Goal: Task Accomplishment & Management: Manage account settings

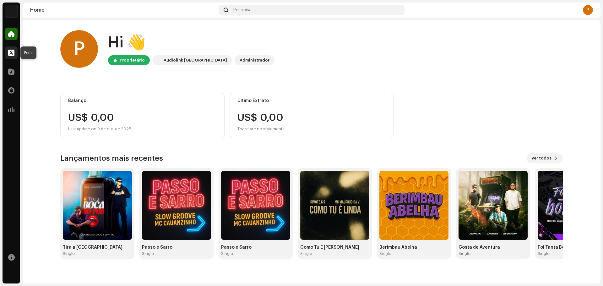
click at [9, 52] on span at bounding box center [11, 52] width 6 height 5
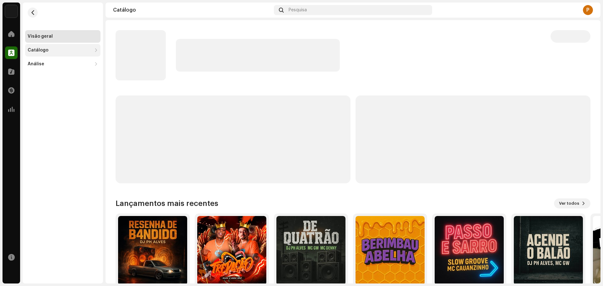
click at [48, 47] on div "Catálogo" at bounding box center [62, 50] width 75 height 13
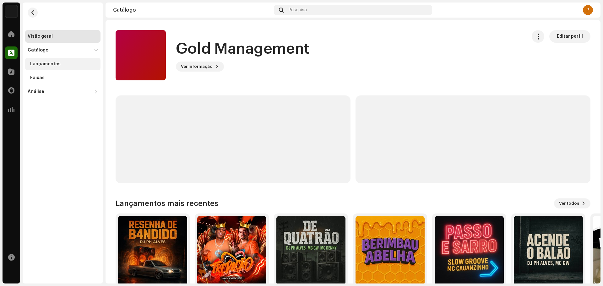
click at [51, 63] on div "Lançamentos" at bounding box center [45, 64] width 30 height 5
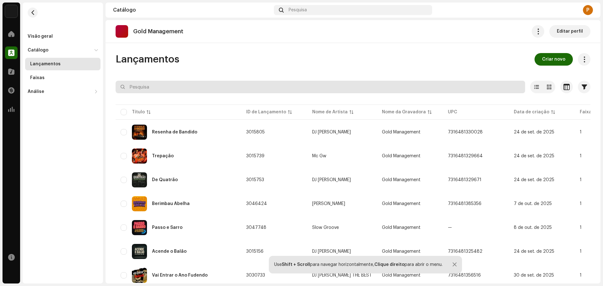
click at [173, 83] on input "text" at bounding box center [321, 87] width 410 height 13
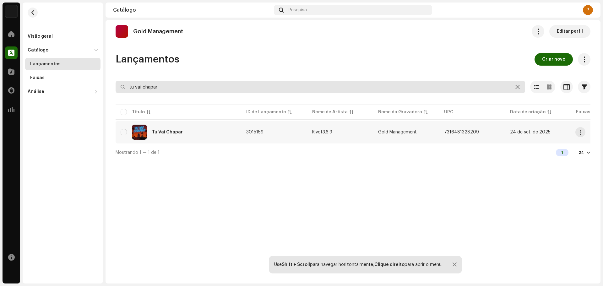
type input "tu vai chapar"
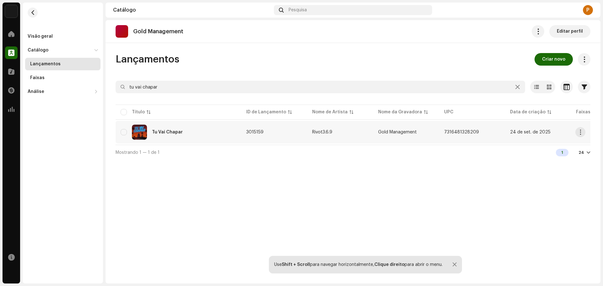
click at [209, 135] on div "Tu Vai Chapar" at bounding box center [179, 132] width 116 height 15
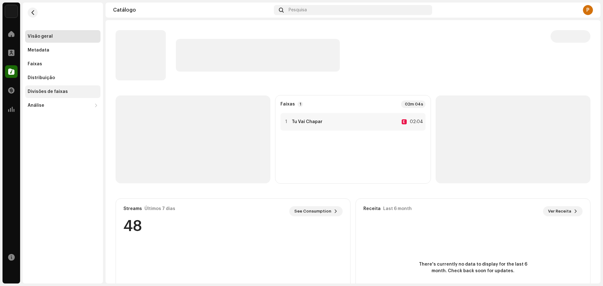
click at [68, 90] on div "Divisões de faixas" at bounding box center [62, 91] width 75 height 13
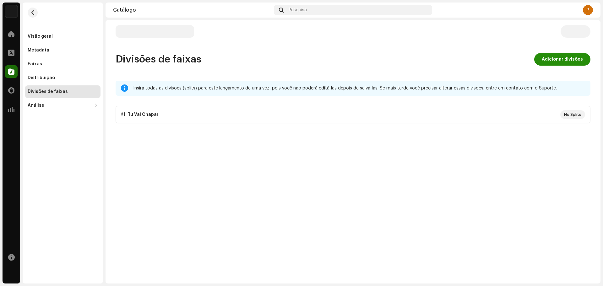
click at [553, 59] on span "Adicionar divisões" at bounding box center [562, 59] width 41 height 13
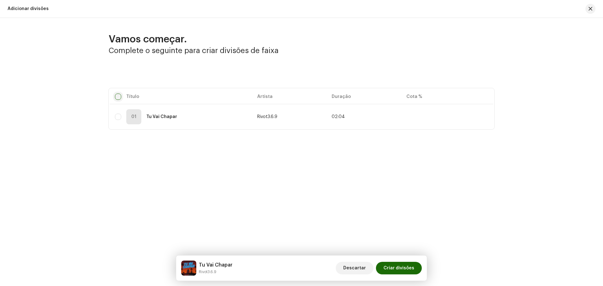
click at [117, 98] on input "checkbox" at bounding box center [118, 97] width 6 height 6
checkbox input "true"
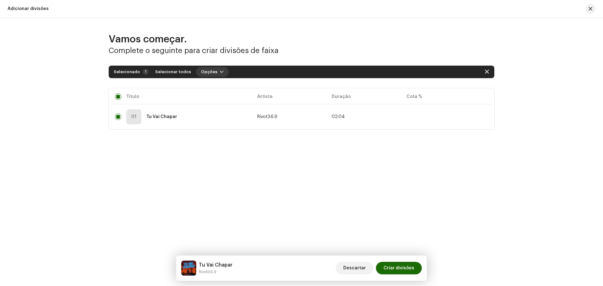
click at [210, 70] on span "Opções" at bounding box center [209, 72] width 16 height 13
click at [219, 87] on span "Adicionar divisões" at bounding box center [216, 86] width 41 height 5
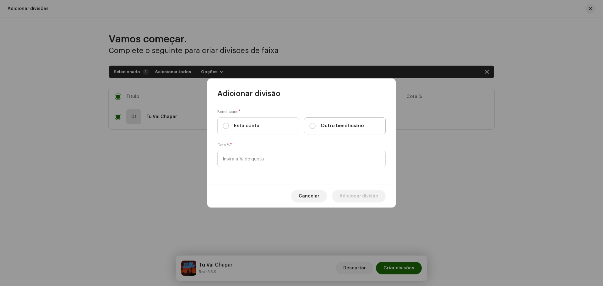
click at [324, 127] on span "Outro beneficiário" at bounding box center [342, 126] width 43 height 7
click at [316, 127] on input "Outro beneficiário" at bounding box center [312, 126] width 6 height 6
radio input "true"
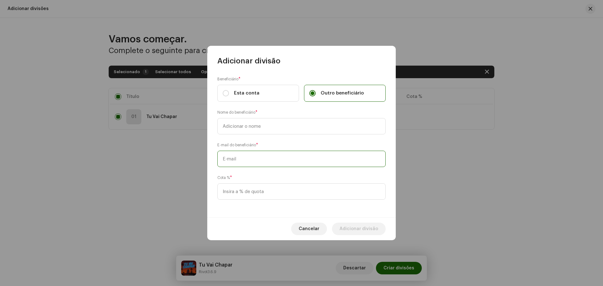
click at [286, 157] on input "text" at bounding box center [301, 159] width 168 height 16
paste input "sollettin@gmail.com"
type input "sollettin@gmail.com"
click at [252, 133] on input "text" at bounding box center [301, 126] width 168 height 16
paste input "Maurício da VI"
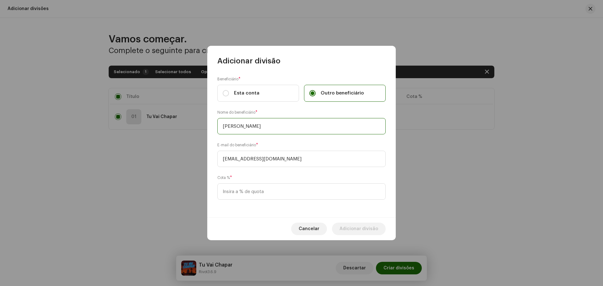
click at [219, 124] on input "Maurício da VI" at bounding box center [301, 126] width 168 height 16
type input "MC Maurício da VI"
click at [276, 196] on input at bounding box center [301, 191] width 168 height 16
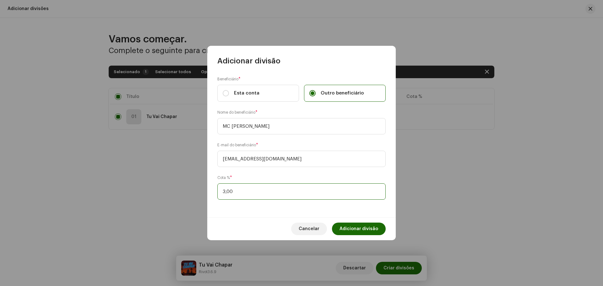
type input "30,00"
click at [377, 226] on span "Adicionar divisão" at bounding box center [359, 229] width 39 height 13
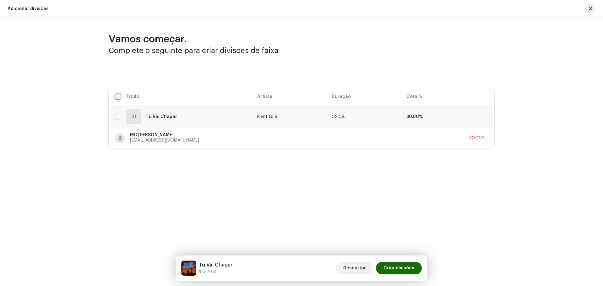
click at [118, 95] on input "checkbox" at bounding box center [118, 97] width 6 height 6
checkbox input "true"
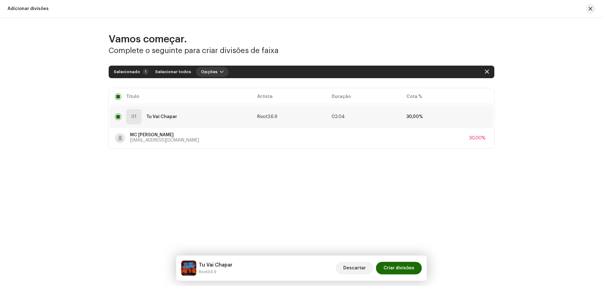
click at [204, 69] on span "Opções" at bounding box center [209, 72] width 16 height 13
click at [225, 89] on div "Adicionar divisões" at bounding box center [225, 86] width 63 height 13
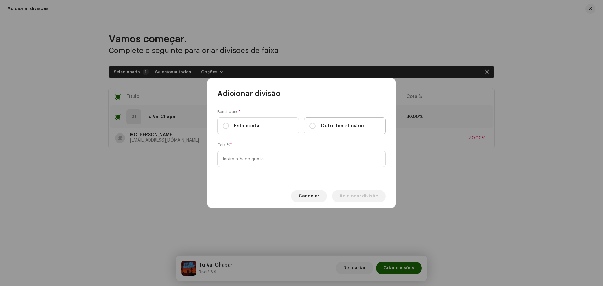
click at [335, 125] on span "Outro beneficiário" at bounding box center [342, 126] width 43 height 7
click at [316, 125] on input "Outro beneficiário" at bounding box center [312, 126] width 6 height 6
radio input "true"
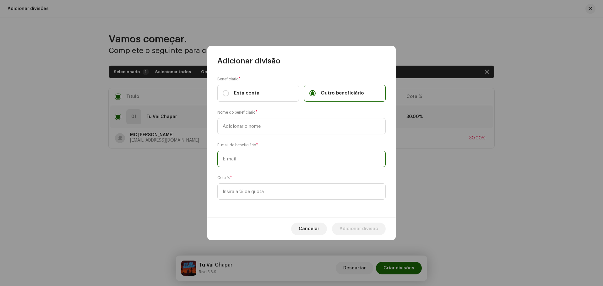
click at [284, 155] on input "text" at bounding box center [301, 159] width 168 height 16
paste input "mcgw@live.com"
type input "mcgw@live.com"
click at [238, 187] on input at bounding box center [301, 191] width 168 height 16
type input "15,00"
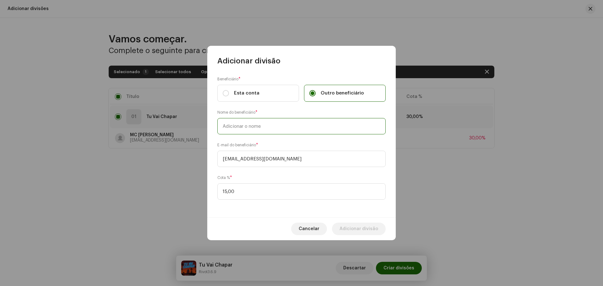
click at [263, 126] on input "text" at bounding box center [301, 126] width 168 height 16
type input "MC GW"
click at [359, 228] on span "Adicionar divisão" at bounding box center [359, 229] width 39 height 13
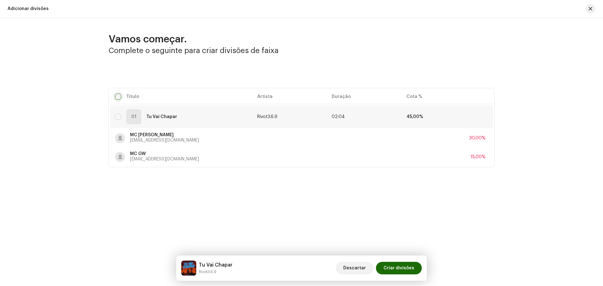
click at [120, 98] on input "checkbox" at bounding box center [118, 97] width 6 height 6
checkbox input "true"
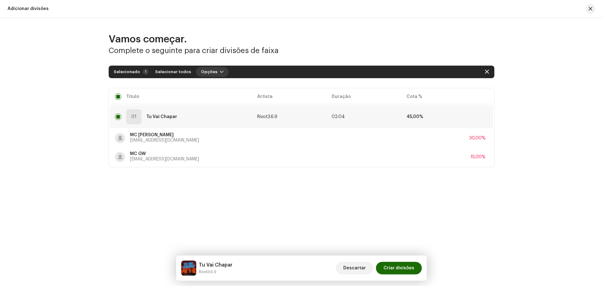
click at [209, 72] on span "Opções" at bounding box center [209, 72] width 16 height 13
click at [220, 84] on span "Adicionar divisões" at bounding box center [216, 86] width 41 height 5
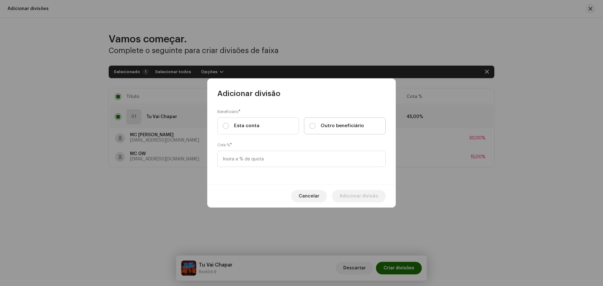
click at [329, 127] on span "Outro beneficiário" at bounding box center [342, 126] width 43 height 7
click at [316, 127] on input "Outro beneficiário" at bounding box center [312, 126] width 6 height 6
radio input "true"
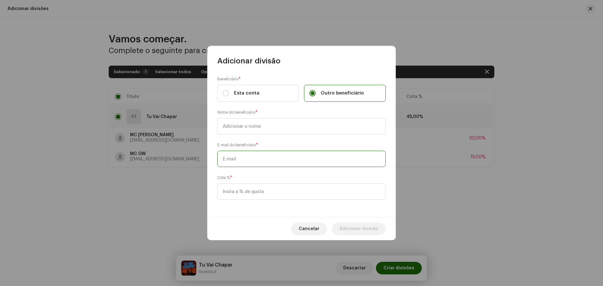
click at [265, 153] on input "text" at bounding box center [301, 159] width 168 height 16
paste input "Rivotmusic369@gmail.com"
type input "Rivotmusic369@gmail.com"
click at [262, 193] on input at bounding box center [301, 191] width 168 height 16
type input "15,00"
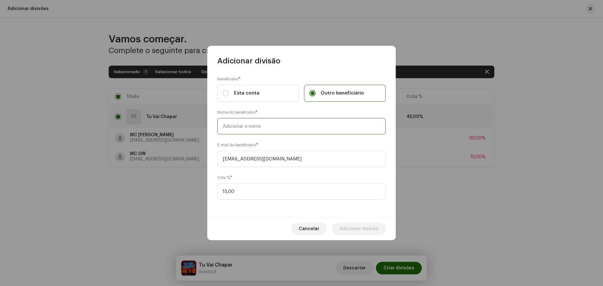
click at [249, 133] on input "text" at bounding box center [301, 126] width 168 height 16
type input "RIVOT3.6.9"
click at [355, 229] on span "Adicionar divisão" at bounding box center [359, 229] width 39 height 13
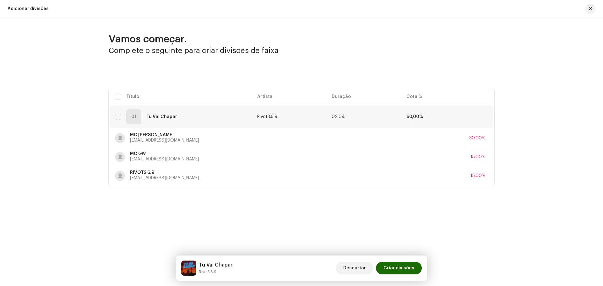
click at [131, 104] on table "Título Artista Duração Cota % 01 Tu Vai Chapar Rivot3.6.9 02:04 60,00% MC Maurí…" at bounding box center [301, 137] width 383 height 98
drag, startPoint x: 122, startPoint y: 98, endPoint x: 119, endPoint y: 96, distance: 3.8
click at [119, 96] on table "Título Artista Duração Cota % 01 Tu Vai Chapar Rivot3.6.9 02:04 60,00% MC Maurí…" at bounding box center [301, 137] width 383 height 98
click at [119, 96] on input "checkbox" at bounding box center [118, 97] width 6 height 6
checkbox input "true"
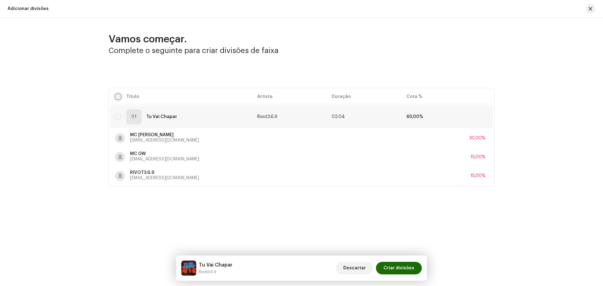
checkbox input "true"
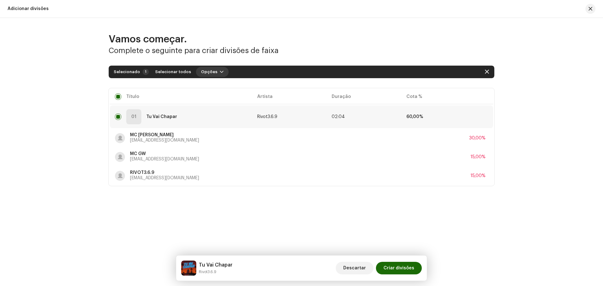
click at [204, 74] on span "Opções" at bounding box center [209, 72] width 16 height 13
click at [214, 84] on span "Adicionar divisões" at bounding box center [216, 86] width 41 height 5
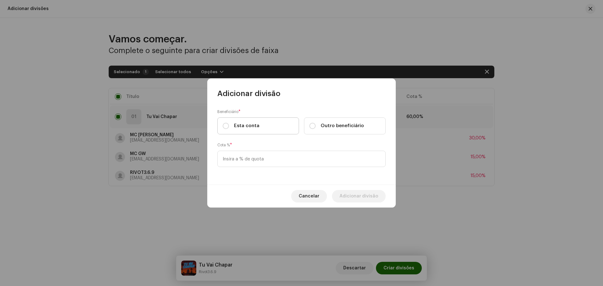
drag, startPoint x: 235, startPoint y: 123, endPoint x: 242, endPoint y: 134, distance: 12.7
click at [235, 123] on span "Esta conta" at bounding box center [246, 126] width 25 height 7
click at [229, 123] on input "Esta conta" at bounding box center [226, 126] width 6 height 6
radio input "true"
drag, startPoint x: 249, startPoint y: 154, endPoint x: 245, endPoint y: 150, distance: 5.6
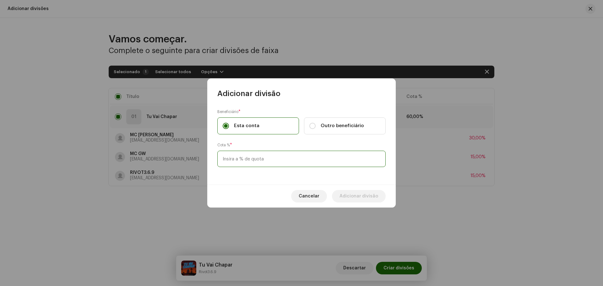
click at [249, 153] on input at bounding box center [301, 159] width 168 height 16
type input "40,00"
click at [370, 192] on span "Adicionar divisão" at bounding box center [359, 196] width 39 height 13
checkbox input "false"
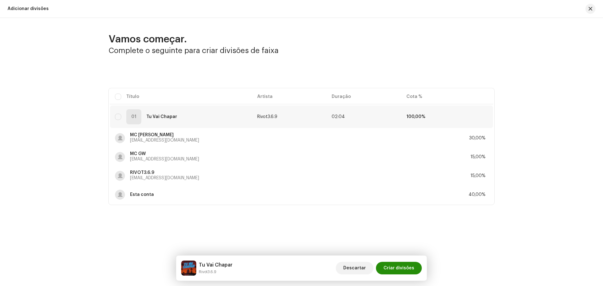
click at [410, 266] on span "Criar divisões" at bounding box center [399, 268] width 31 height 13
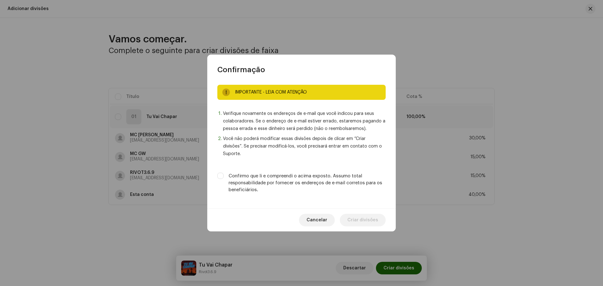
click at [248, 176] on label "Confirmo que li e compreendi o acima exposto. Assumo total responsabilidade por…" at bounding box center [307, 183] width 157 height 21
click at [224, 176] on input "Confirmo que li e compreendi o acima exposto. Assumo total responsabilidade por…" at bounding box center [220, 176] width 6 height 6
checkbox input "true"
click at [358, 216] on span "Criar divisões" at bounding box center [362, 220] width 31 height 13
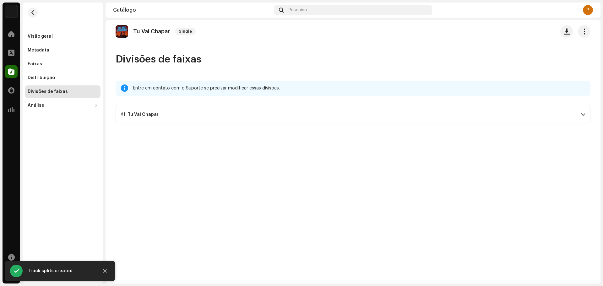
click at [207, 113] on p-accordion-header "#1 Tu Vai Chapar" at bounding box center [353, 115] width 475 height 18
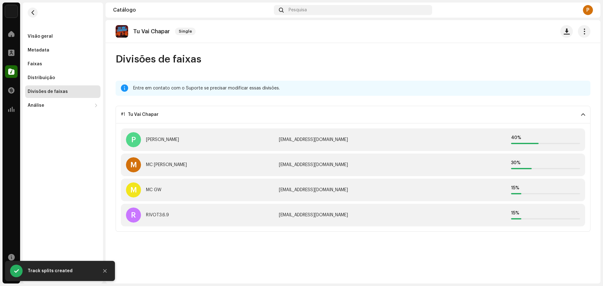
click at [207, 115] on p-accordion-header "#1 Tu Vai Chapar" at bounding box center [353, 115] width 475 height 18
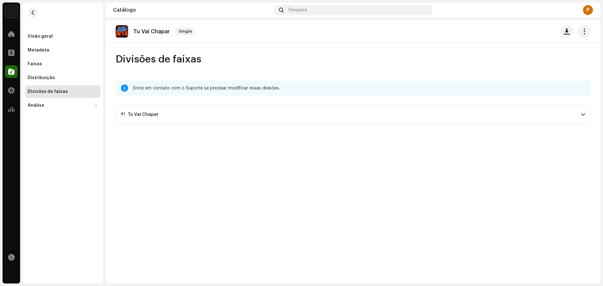
click at [267, 173] on div "Tu Vai Chapar Single Divisões de faixas Entre em contato com o Suporte se preci…" at bounding box center [353, 152] width 495 height 264
click at [33, 11] on span "button" at bounding box center [32, 12] width 5 height 5
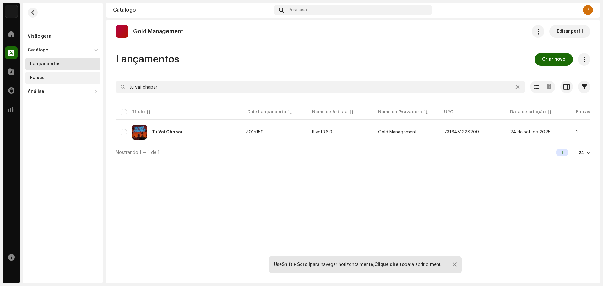
click at [58, 78] on div "Faixas" at bounding box center [64, 77] width 68 height 5
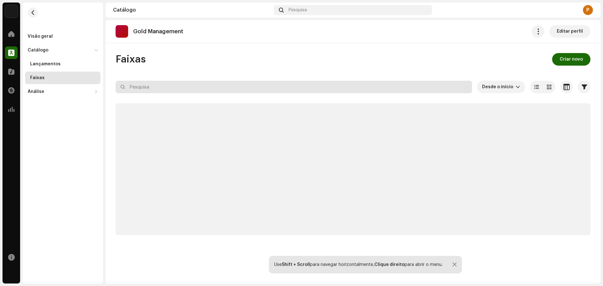
click at [156, 86] on input "text" at bounding box center [294, 87] width 357 height 13
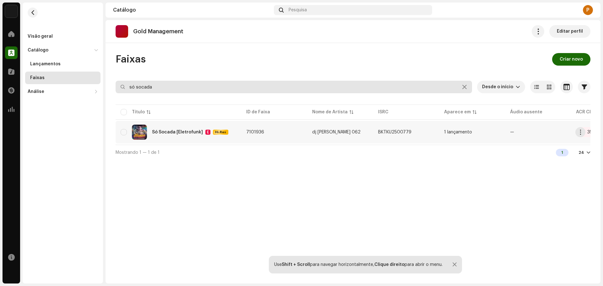
type input "só socada"
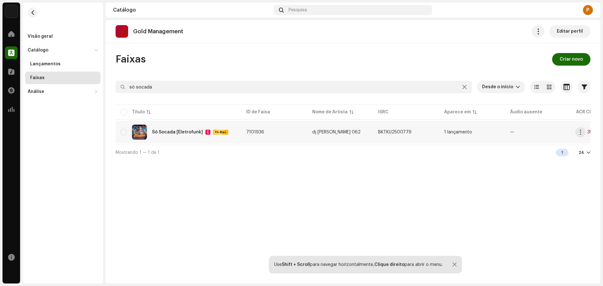
click at [193, 134] on div "Só Socada [Eletrofunk]" at bounding box center [177, 132] width 51 height 4
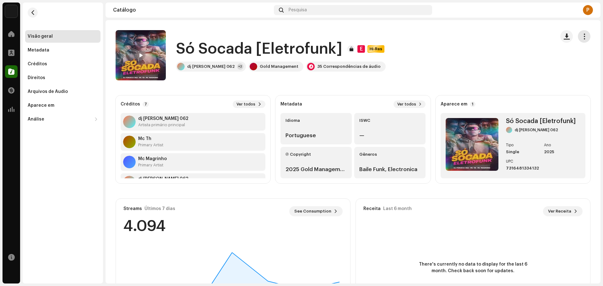
click at [578, 36] on button "button" at bounding box center [584, 36] width 13 height 13
click at [414, 66] on div "Só Socada [Eletrofunk] E Hi-Res dj fonseca 062 +2 Gold Management 35 Correspond…" at bounding box center [333, 55] width 435 height 50
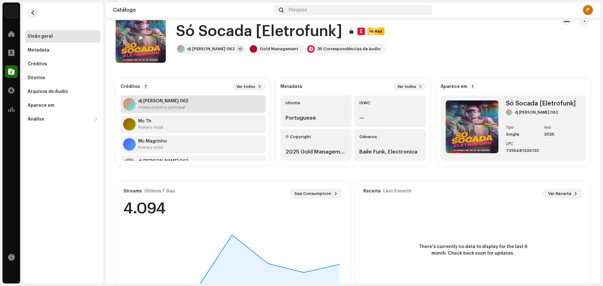
scroll to position [31, 0]
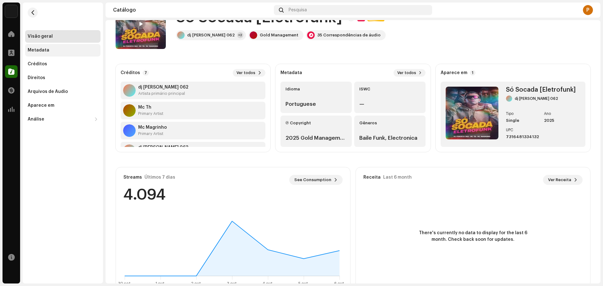
click at [55, 51] on div "Metadata" at bounding box center [63, 50] width 70 height 5
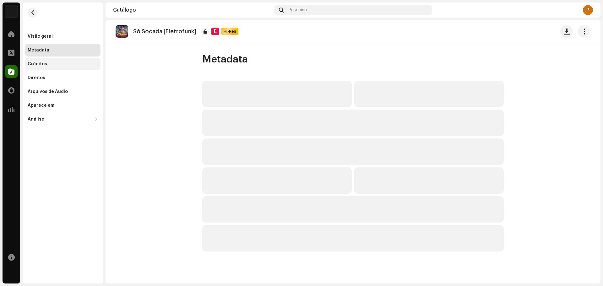
click at [56, 61] on div "Créditos" at bounding box center [62, 64] width 75 height 13
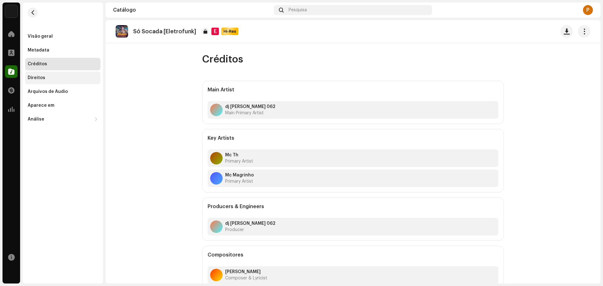
click at [52, 75] on div "Direitos" at bounding box center [62, 78] width 75 height 13
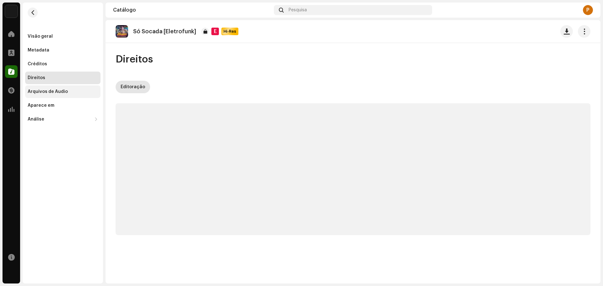
click at [57, 91] on div "Arquivos de Áudio" at bounding box center [48, 91] width 40 height 5
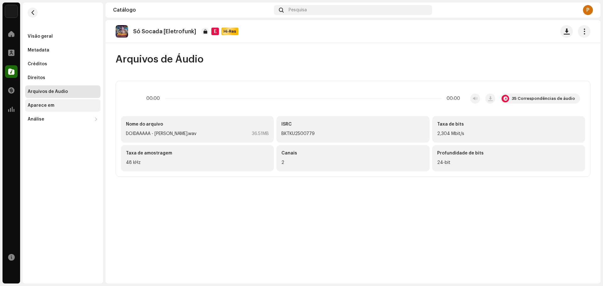
click at [57, 103] on div "Aparece em" at bounding box center [62, 105] width 75 height 13
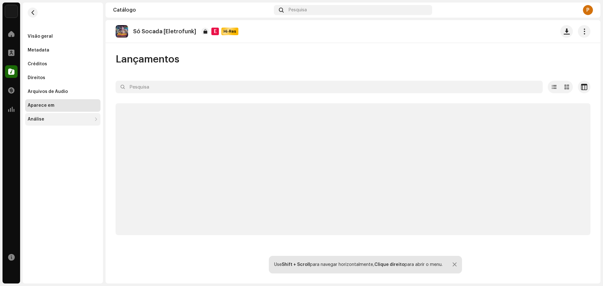
click at [58, 117] on div "Análise" at bounding box center [60, 119] width 64 height 5
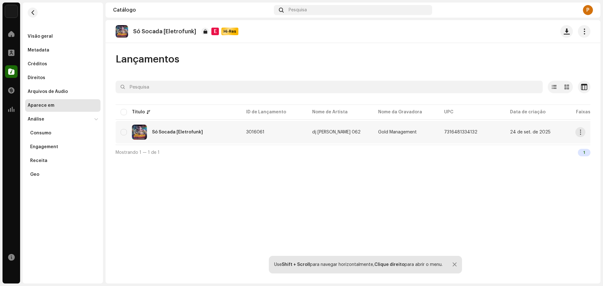
click at [261, 121] on td "3016061" at bounding box center [274, 132] width 66 height 23
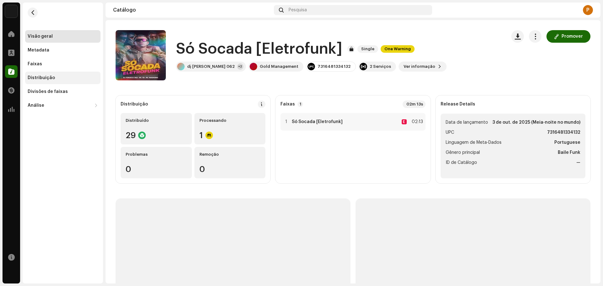
click at [66, 78] on div "Distribuição" at bounding box center [63, 77] width 70 height 5
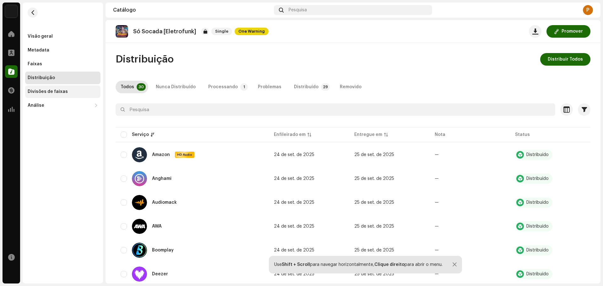
click at [66, 91] on div "Divisões de faixas" at bounding box center [63, 91] width 70 height 5
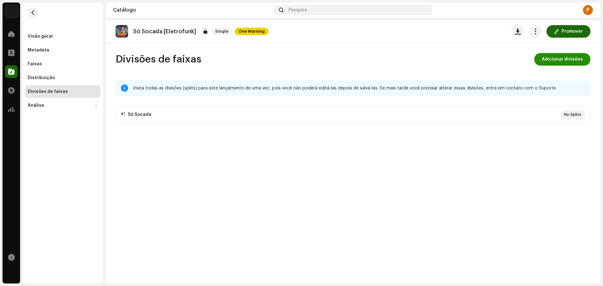
click at [579, 57] on span "Adicionar divisões" at bounding box center [562, 59] width 41 height 13
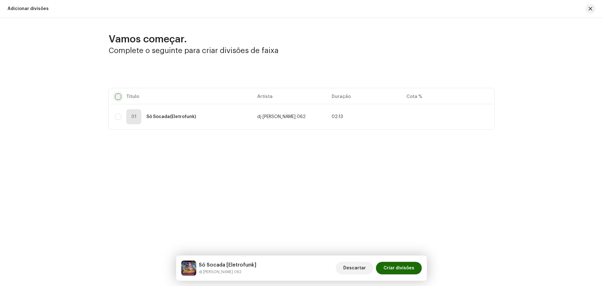
click at [119, 99] on table "Título Artista Duração Cota % 01 Só Socada (Eletrofunk) dj fonseca 062 02:13" at bounding box center [301, 108] width 383 height 41
click at [121, 97] on input "checkbox" at bounding box center [118, 97] width 6 height 6
checkbox input "true"
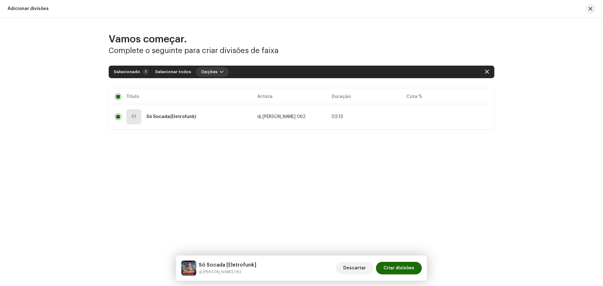
click at [213, 69] on button "Opções" at bounding box center [212, 72] width 33 height 10
click at [216, 85] on span "Adicionar divisões" at bounding box center [216, 86] width 41 height 5
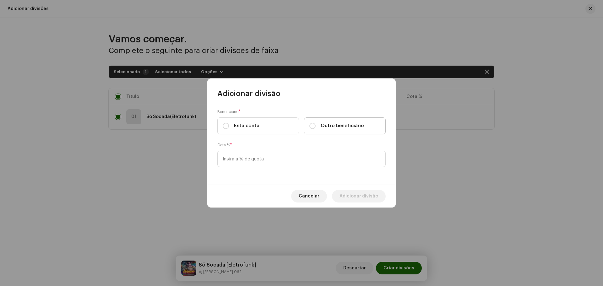
click at [337, 125] on span "Outro beneficiário" at bounding box center [342, 126] width 43 height 7
click at [316, 125] on input "Outro beneficiário" at bounding box center [312, 126] width 6 height 6
radio input "true"
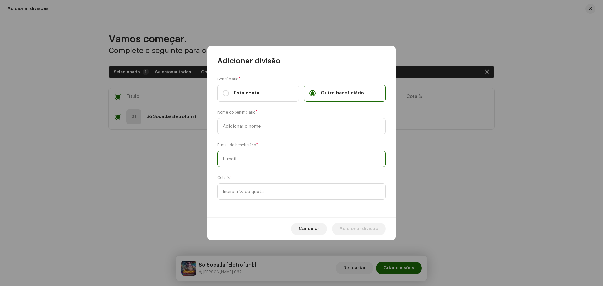
click at [289, 158] on input "text" at bounding box center [301, 159] width 168 height 16
paste input "canalmcth@gmail.com"
type input "canalmcth@gmail.com"
click at [275, 128] on input "text" at bounding box center [301, 126] width 168 height 16
type input "MC TH"
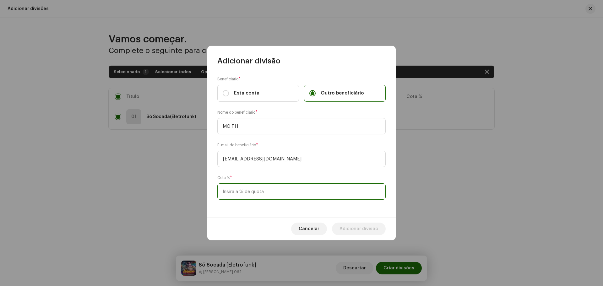
click at [295, 193] on input at bounding box center [301, 191] width 168 height 16
type input "33,30"
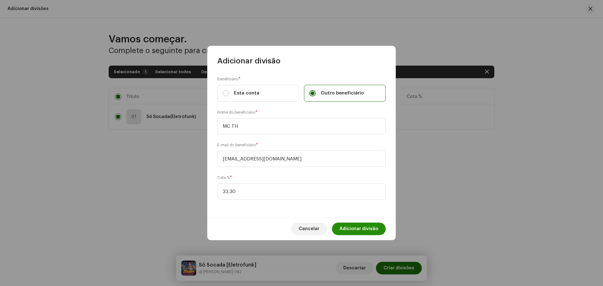
click at [361, 230] on span "Adicionar divisão" at bounding box center [359, 229] width 39 height 13
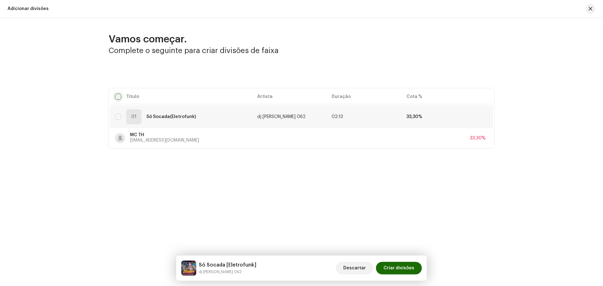
click at [118, 97] on input "checkbox" at bounding box center [118, 97] width 6 height 6
checkbox input "true"
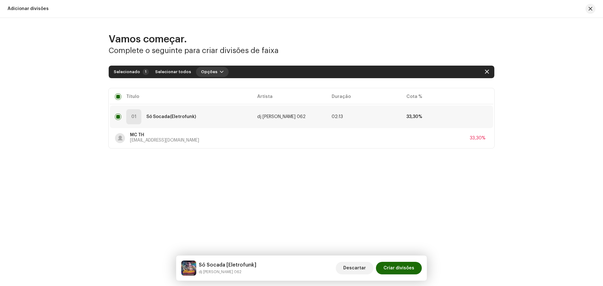
drag, startPoint x: 210, startPoint y: 71, endPoint x: 213, endPoint y: 75, distance: 5.3
click at [209, 71] on span "Opções" at bounding box center [209, 72] width 16 height 13
click at [221, 91] on div "Adicionar divisões" at bounding box center [225, 86] width 63 height 13
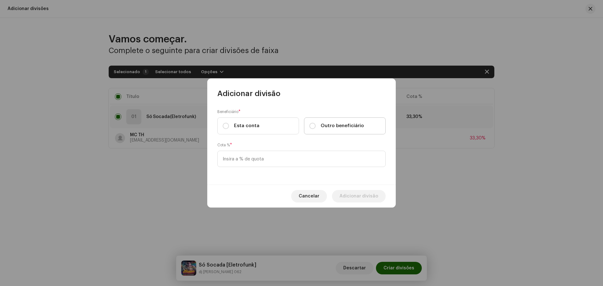
click at [327, 122] on label "Outro beneficiário" at bounding box center [345, 125] width 82 height 17
click at [316, 123] on input "Outro beneficiário" at bounding box center [312, 126] width 6 height 6
radio input "true"
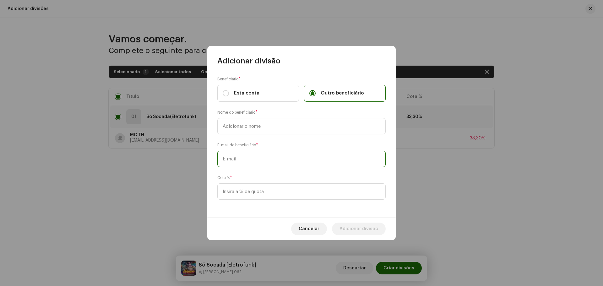
click at [286, 159] on input "text" at bounding box center [301, 159] width 168 height 16
paste input "lucasdosanjos714@gmail.com"
type input "lucasdosanjos714@gmail.com"
click at [236, 188] on input at bounding box center [301, 191] width 168 height 16
type input "21,70"
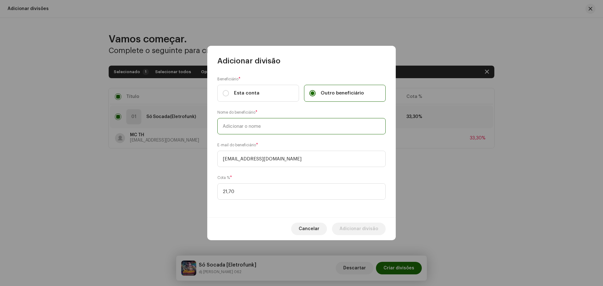
click at [274, 123] on input "text" at bounding box center [301, 126] width 168 height 16
type input "DJ FONSECA"
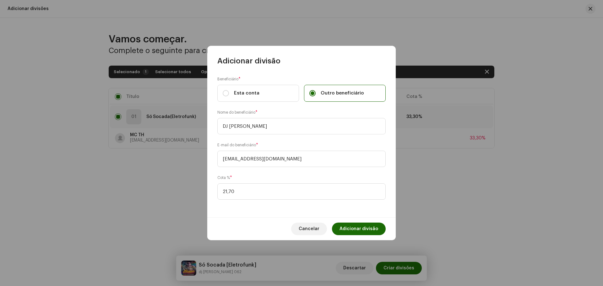
click at [370, 226] on span "Adicionar divisão" at bounding box center [359, 229] width 39 height 13
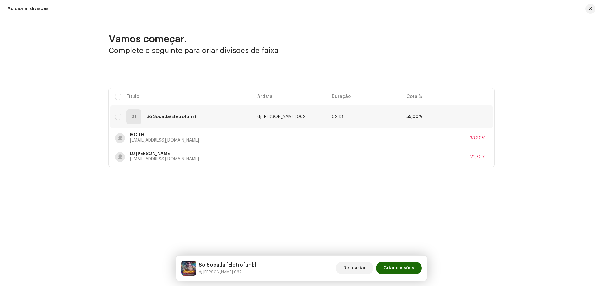
click at [119, 94] on input "checkbox" at bounding box center [118, 97] width 6 height 6
checkbox input "true"
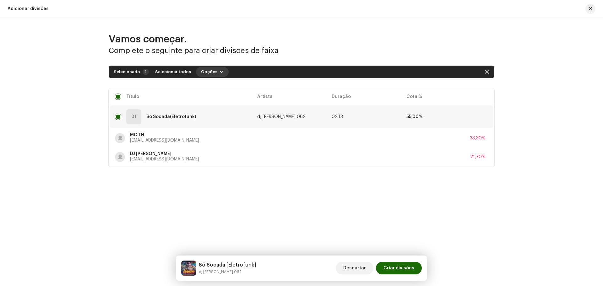
click at [220, 74] on span "button" at bounding box center [222, 71] width 4 height 5
click at [225, 89] on div "Adicionar divisões" at bounding box center [225, 86] width 63 height 13
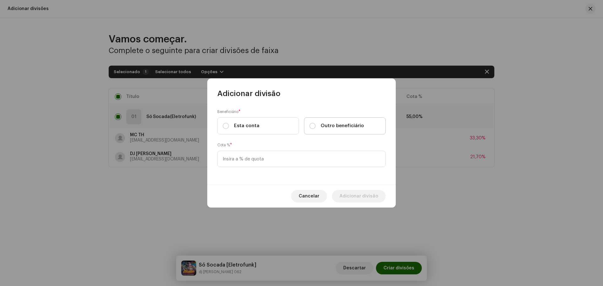
click at [335, 123] on span "Outro beneficiário" at bounding box center [342, 126] width 43 height 7
click at [316, 123] on input "Outro beneficiário" at bounding box center [312, 126] width 6 height 6
radio input "true"
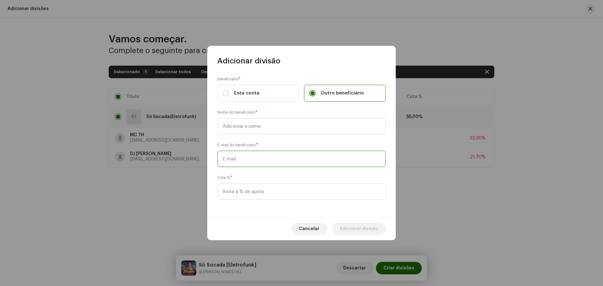
click at [292, 159] on input "text" at bounding box center [301, 159] width 168 height 16
paste input "[EMAIL_ADDRESS][DOMAIN_NAME]"
type input "[EMAIL_ADDRESS][DOMAIN_NAME]"
click at [282, 121] on input "text" at bounding box center [301, 126] width 168 height 16
type input "MC [PERSON_NAME]"
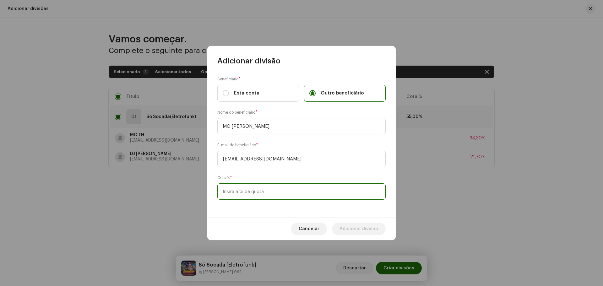
click at [278, 195] on input at bounding box center [301, 191] width 168 height 16
type input "23,30"
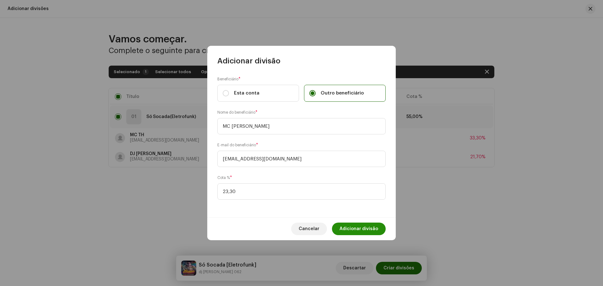
drag, startPoint x: 350, startPoint y: 230, endPoint x: 346, endPoint y: 228, distance: 4.1
click at [348, 229] on span "Adicionar divisão" at bounding box center [359, 229] width 39 height 13
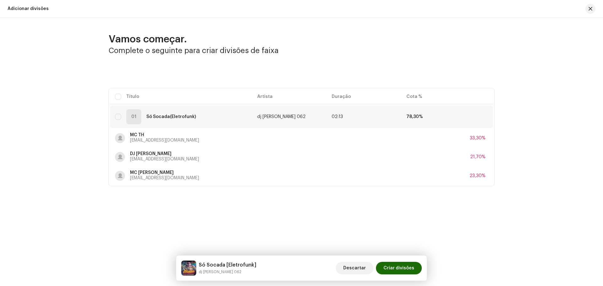
drag, startPoint x: 127, startPoint y: 93, endPoint x: 122, endPoint y: 97, distance: 7.0
click at [127, 93] on table "Título Artista Duração Cota % 01 Só Socada (Eletrofunk) dj fonseca 062 02:13 78…" at bounding box center [301, 137] width 383 height 98
click at [119, 97] on input "checkbox" at bounding box center [118, 97] width 6 height 6
checkbox input "true"
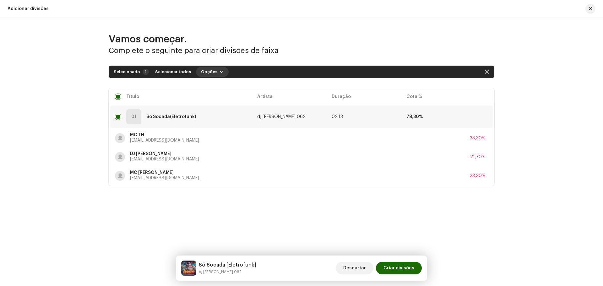
click at [211, 72] on button "Opções" at bounding box center [212, 72] width 33 height 10
click at [217, 82] on div "Adicionar divisões" at bounding box center [225, 86] width 63 height 13
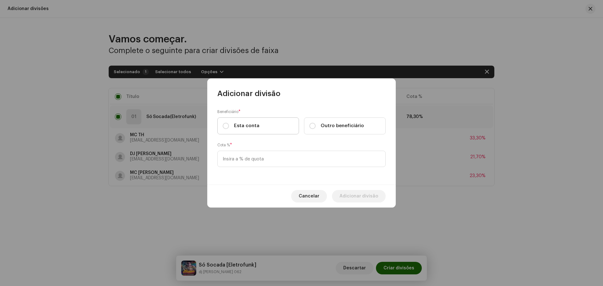
click at [259, 129] on label "Esta conta" at bounding box center [258, 125] width 82 height 17
click at [229, 129] on input "Esta conta" at bounding box center [226, 126] width 6 height 6
radio input "true"
click at [256, 158] on input at bounding box center [301, 159] width 168 height 16
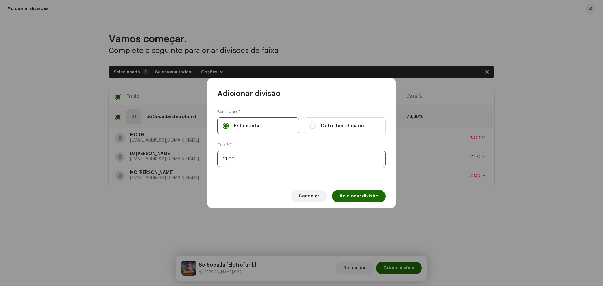
type input "21,70"
click at [360, 198] on span "Adicionar divisão" at bounding box center [359, 196] width 39 height 13
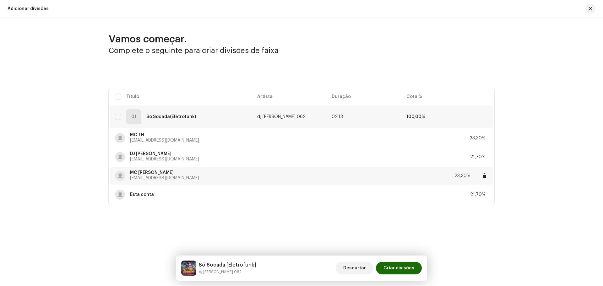
drag, startPoint x: 212, startPoint y: 178, endPoint x: 130, endPoint y: 181, distance: 81.7
click at [130, 181] on div "MC MAGRINHO mcmagrinhocontato2024@gmail.com 23,30%" at bounding box center [301, 176] width 373 height 18
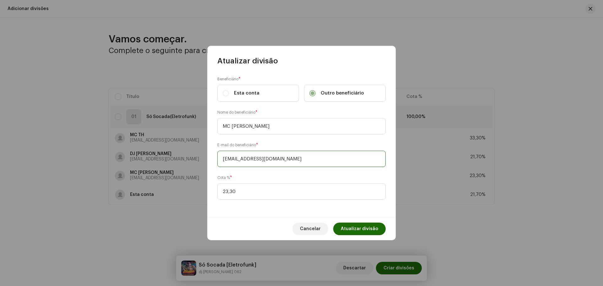
drag, startPoint x: 313, startPoint y: 162, endPoint x: 211, endPoint y: 161, distance: 102.1
click at [210, 161] on div "Beneficiário * Esta conta Outro beneficiário Nome do beneficiário * MC MAGRINHO…" at bounding box center [301, 141] width 188 height 151
click at [314, 226] on span "Cancelar" at bounding box center [310, 229] width 21 height 13
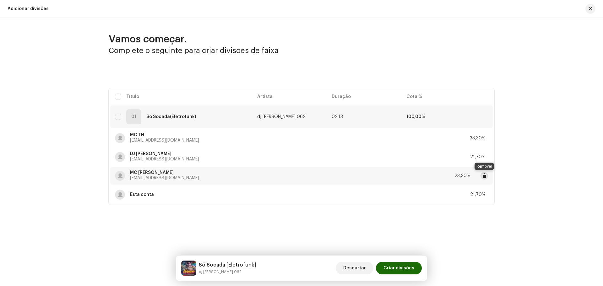
click at [485, 177] on span at bounding box center [484, 175] width 5 height 5
click at [122, 98] on table "Título Artista Duração Cota % 01 Só Socada (Eletrofunk) dj fonseca 062 02:13 76…" at bounding box center [301, 137] width 383 height 98
click at [121, 95] on input "checkbox" at bounding box center [118, 97] width 6 height 6
checkbox input "true"
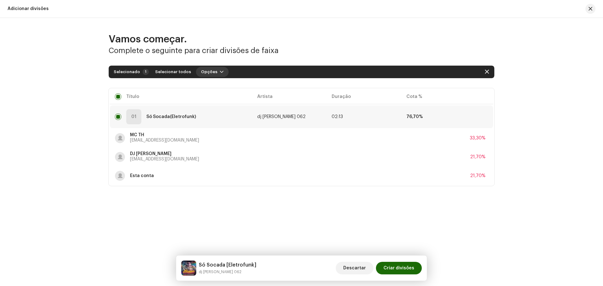
click at [220, 73] on span "button" at bounding box center [222, 71] width 4 height 5
click at [227, 88] on span "Adicionar divisões" at bounding box center [216, 86] width 41 height 5
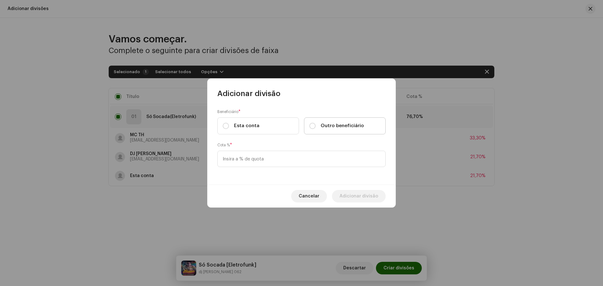
drag, startPoint x: 326, startPoint y: 127, endPoint x: 314, endPoint y: 139, distance: 16.9
click at [326, 128] on span "Outro beneficiário" at bounding box center [342, 126] width 43 height 7
click at [316, 128] on input "Outro beneficiário" at bounding box center [312, 126] width 6 height 6
radio input "true"
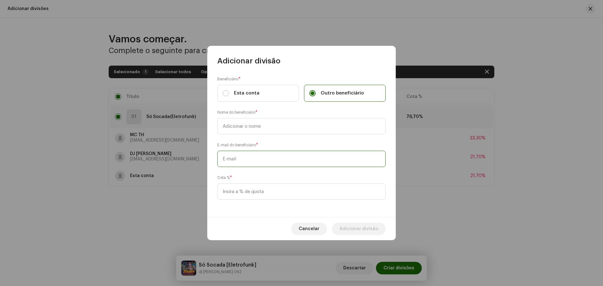
click at [291, 153] on input "text" at bounding box center [301, 159] width 168 height 16
paste input "[EMAIL_ADDRESS][DOMAIN_NAME]"
type input "[EMAIL_ADDRESS][DOMAIN_NAME]"
click at [281, 126] on input "text" at bounding box center [301, 126] width 168 height 16
type input "m"
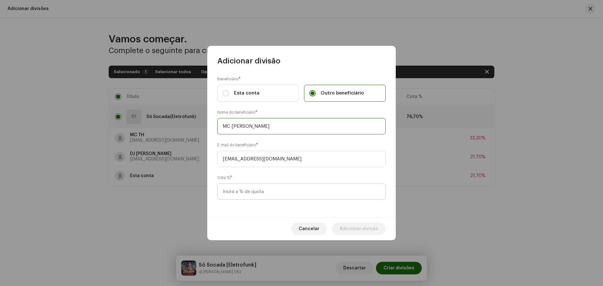
type input "MC [PERSON_NAME]"
click at [293, 191] on input at bounding box center [301, 191] width 168 height 16
type input "11,65"
drag, startPoint x: 354, startPoint y: 224, endPoint x: 351, endPoint y: 240, distance: 15.6
click at [355, 224] on span "Adicionar divisão" at bounding box center [359, 229] width 39 height 13
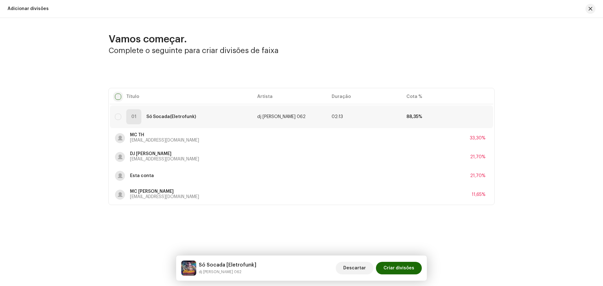
click at [120, 99] on input "checkbox" at bounding box center [118, 97] width 6 height 6
checkbox input "true"
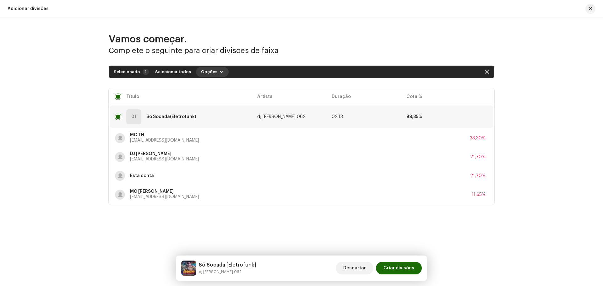
click at [203, 72] on span "Opções" at bounding box center [209, 72] width 16 height 13
click at [221, 86] on span "Adicionar divisões" at bounding box center [216, 86] width 41 height 5
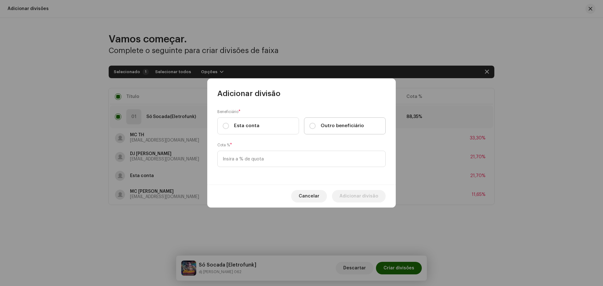
click at [344, 125] on span "Outro beneficiário" at bounding box center [342, 126] width 43 height 7
click at [316, 125] on input "Outro beneficiário" at bounding box center [312, 126] width 6 height 6
radio input "true"
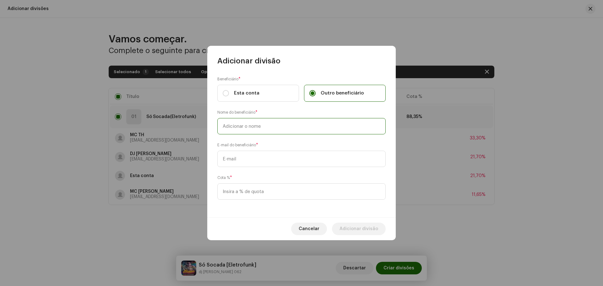
click at [292, 127] on input "text" at bounding box center [301, 126] width 168 height 16
click at [275, 157] on input "text" at bounding box center [301, 159] width 168 height 16
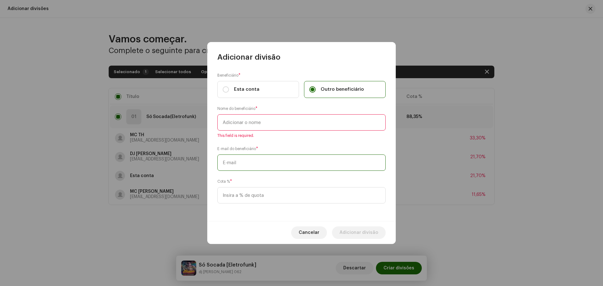
paste input "[EMAIL_ADDRESS][DOMAIN_NAME]"
type input "[EMAIL_ADDRESS][DOMAIN_NAME]"
click at [272, 120] on input "text" at bounding box center [301, 122] width 168 height 16
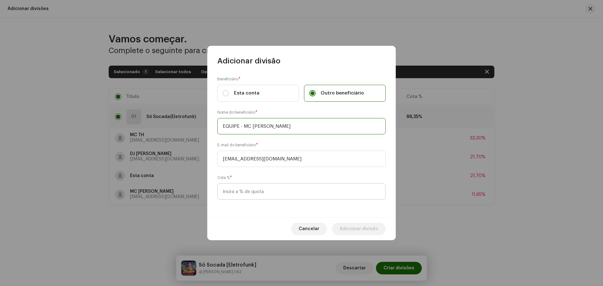
type input "EQUIPE - MC MAGRINHO"
click at [264, 189] on input at bounding box center [301, 191] width 168 height 16
type input "11,65"
click at [360, 233] on span "Adicionar divisão" at bounding box center [359, 229] width 39 height 13
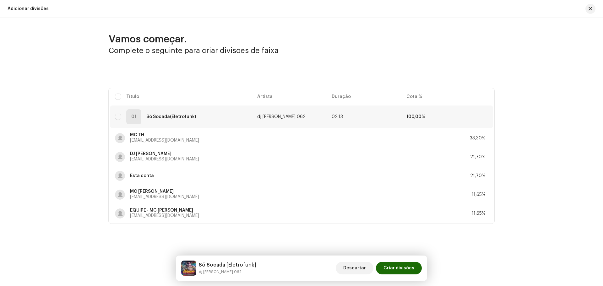
checkbox input "false"
click at [392, 269] on span "Criar divisões" at bounding box center [399, 268] width 31 height 13
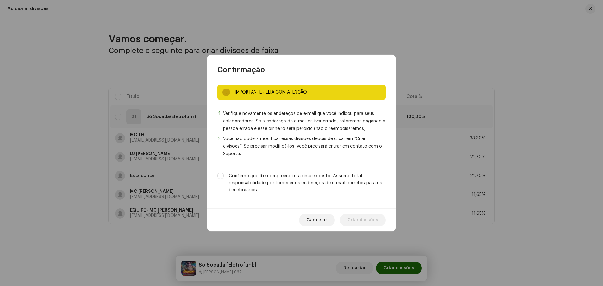
click at [306, 179] on label "Confirmo que li e compreendi o acima exposto. Assumo total responsabilidade por…" at bounding box center [307, 183] width 157 height 21
click at [224, 179] on input "Confirmo que li e compreendi o acima exposto. Assumo total responsabilidade por…" at bounding box center [220, 176] width 6 height 6
checkbox input "true"
click at [368, 215] on span "Criar divisões" at bounding box center [362, 220] width 31 height 13
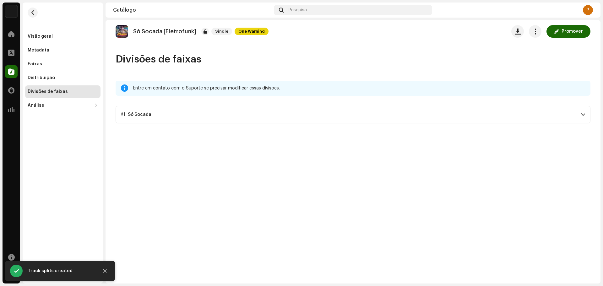
click at [258, 102] on div "Divisões de faixas Entre em contato com o Suporte se precisar modificar essas d…" at bounding box center [353, 88] width 495 height 70
click at [256, 116] on p-accordion-header "#1 Só Socada" at bounding box center [353, 115] width 475 height 18
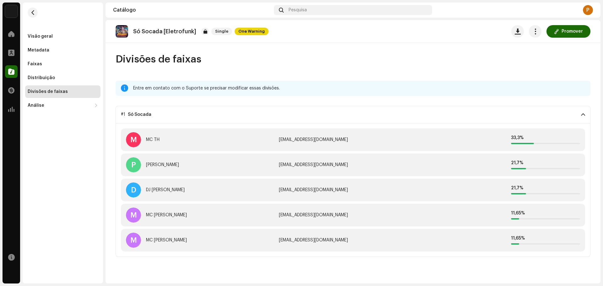
click at [152, 33] on p "Só Socada [Eletrofunk]" at bounding box center [164, 31] width 63 height 7
click at [121, 12] on div "Catálogo" at bounding box center [192, 10] width 158 height 5
click at [308, 6] on div "Pesquisa" at bounding box center [353, 10] width 158 height 10
click at [40, 40] on div "Visão geral" at bounding box center [62, 36] width 75 height 13
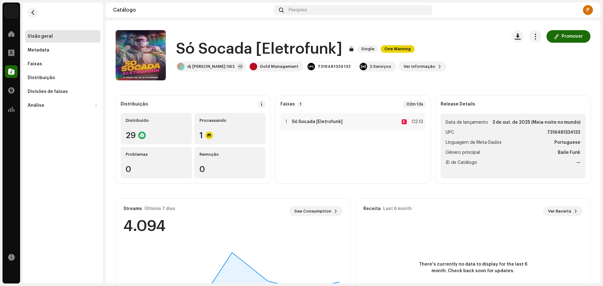
click at [121, 9] on div "Catálogo" at bounding box center [192, 10] width 158 height 5
click at [35, 63] on div "Faixas" at bounding box center [35, 64] width 14 height 5
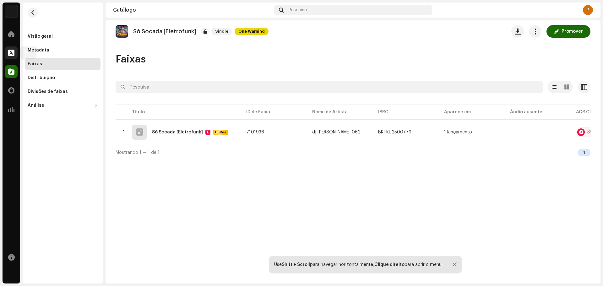
click at [15, 50] on div at bounding box center [11, 52] width 13 height 13
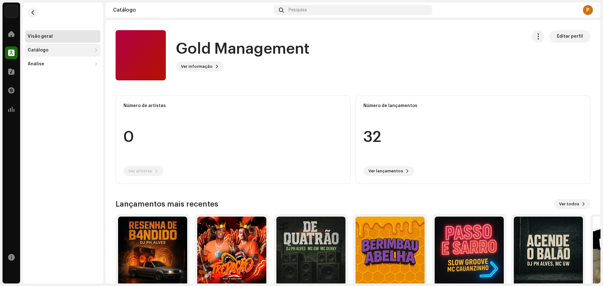
drag, startPoint x: 40, startPoint y: 50, endPoint x: 55, endPoint y: 49, distance: 14.8
click at [41, 49] on div "Catálogo" at bounding box center [38, 50] width 21 height 5
click at [71, 66] on div "Lançamentos" at bounding box center [64, 64] width 68 height 5
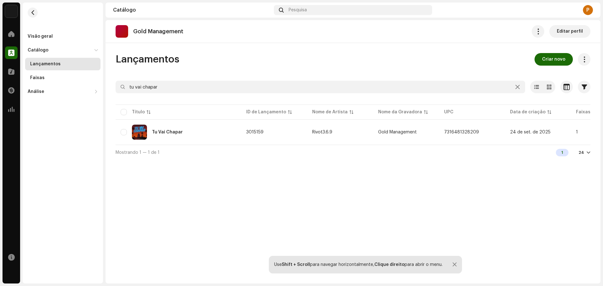
click at [391, 251] on div "Gold Management Editar perfil Lançamentos Criar novo tu vai chapar Selecionado …" at bounding box center [353, 152] width 495 height 264
click at [411, 135] on td "Gold Management" at bounding box center [406, 132] width 66 height 23
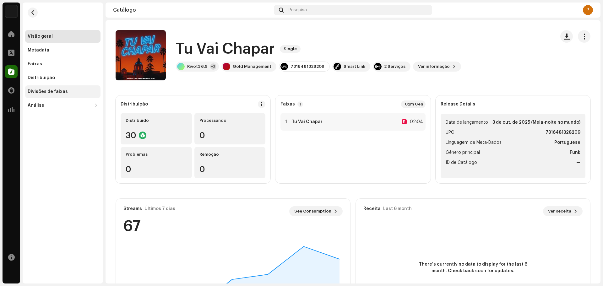
click at [55, 87] on div "Divisões de faixas" at bounding box center [62, 91] width 75 height 13
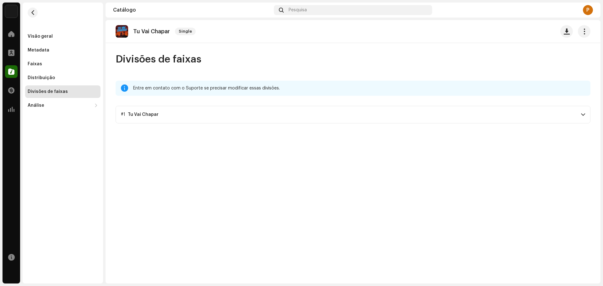
click at [186, 117] on p-accordion-header "#1 Tu Vai Chapar" at bounding box center [353, 115] width 475 height 18
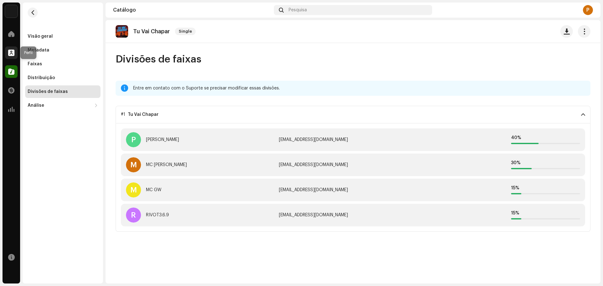
click at [16, 50] on div at bounding box center [11, 52] width 13 height 13
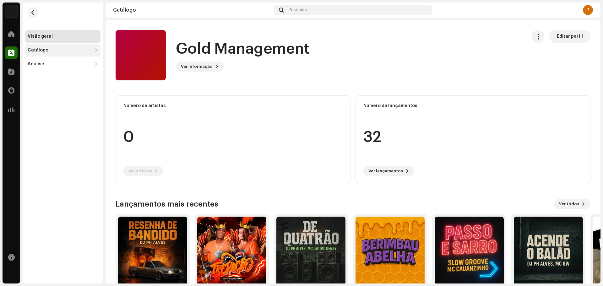
click at [76, 52] on div "Catálogo" at bounding box center [60, 50] width 64 height 5
click at [66, 62] on div "Lançamentos" at bounding box center [64, 64] width 68 height 5
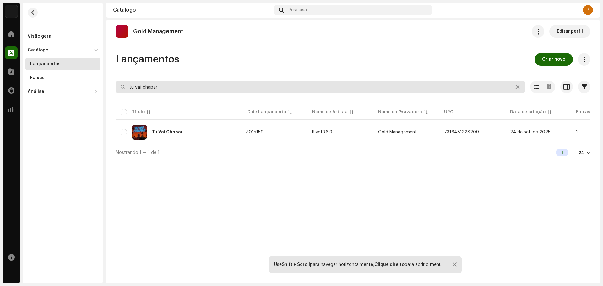
drag, startPoint x: 168, startPoint y: 85, endPoint x: 111, endPoint y: 80, distance: 56.8
click at [111, 80] on div "Lançamentos Criar novo tu vai chapar Selecionado 0 Opções Filtros Status de dis…" at bounding box center [353, 106] width 495 height 107
type input "DESANDE CRIM"
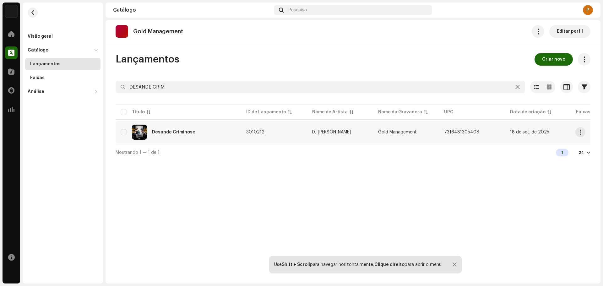
click at [187, 128] on div "Desande Criminoso" at bounding box center [179, 132] width 116 height 15
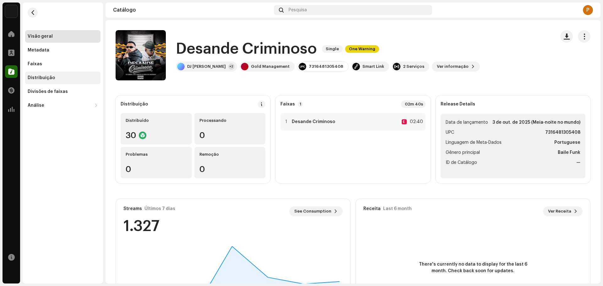
click at [59, 73] on div "Distribuição" at bounding box center [62, 78] width 75 height 13
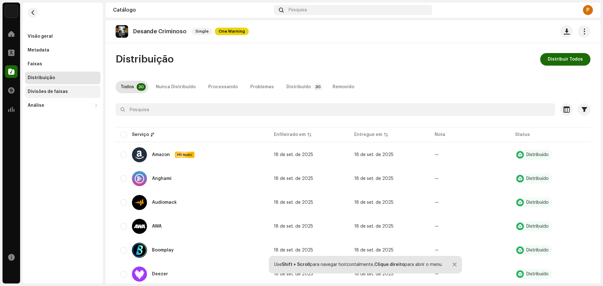
click at [63, 93] on div "Divisões de faixas" at bounding box center [48, 91] width 40 height 5
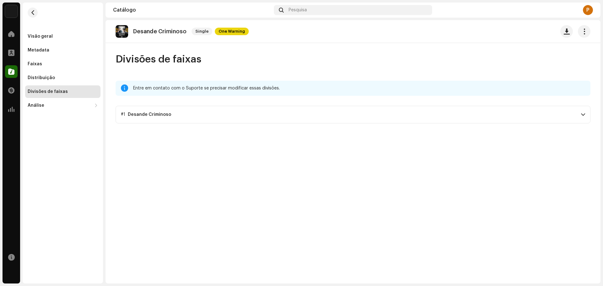
click at [471, 116] on p-accordion-header "#1 Desande Criminoso" at bounding box center [353, 115] width 475 height 18
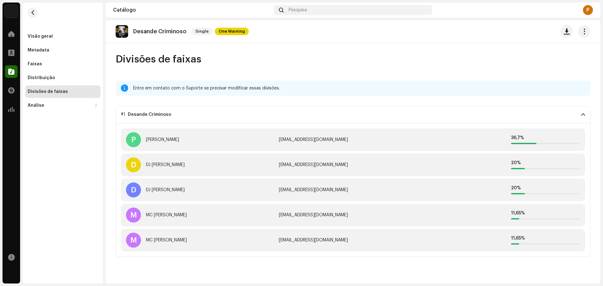
click at [505, 163] on div "20 %" at bounding box center [506, 165] width 148 height 9
drag, startPoint x: 346, startPoint y: 96, endPoint x: 299, endPoint y: 95, distance: 46.5
click at [337, 96] on div "Divisões de faixas Entre em contato com o Suporte se precisar modificar essas d…" at bounding box center [353, 155] width 495 height 204
drag, startPoint x: 299, startPoint y: 95, endPoint x: 161, endPoint y: 107, distance: 138.8
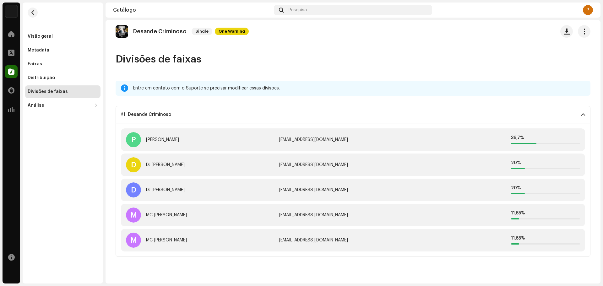
click at [161, 107] on div "Divisões de faixas Entre em contato com o Suporte se precisar modificar essas d…" at bounding box center [353, 155] width 495 height 204
drag, startPoint x: 255, startPoint y: 162, endPoint x: 272, endPoint y: 172, distance: 19.3
click at [257, 162] on div "D DJ MARCOS OLIVER" at bounding box center [200, 164] width 148 height 15
click at [9, 49] on div at bounding box center [11, 52] width 13 height 13
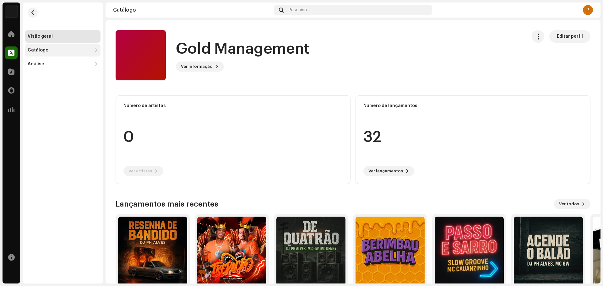
click at [57, 51] on div "Catálogo" at bounding box center [60, 50] width 64 height 5
click at [58, 60] on div "Lançamentos" at bounding box center [62, 64] width 75 height 13
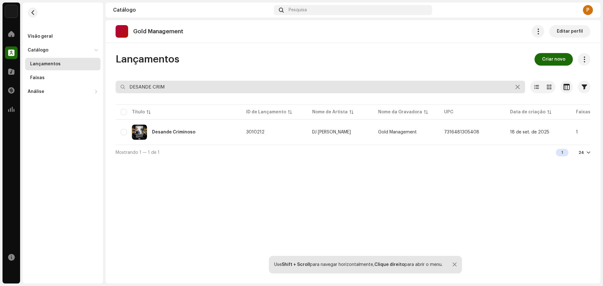
drag, startPoint x: 178, startPoint y: 90, endPoint x: 106, endPoint y: 88, distance: 72.3
click at [106, 88] on div "Lançamentos Criar novo DESANDE CRIM Selecionado 0 Opções Filtros Status de dist…" at bounding box center [353, 106] width 495 height 107
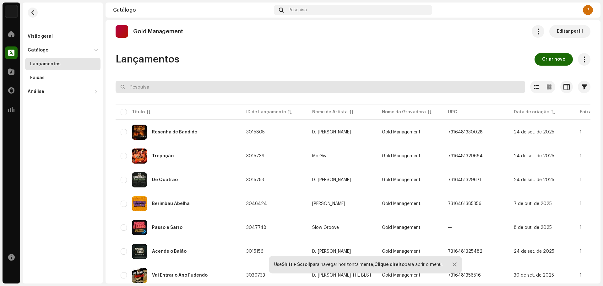
click at [236, 82] on input "text" at bounding box center [321, 87] width 410 height 13
click at [234, 86] on input "text" at bounding box center [321, 87] width 410 height 13
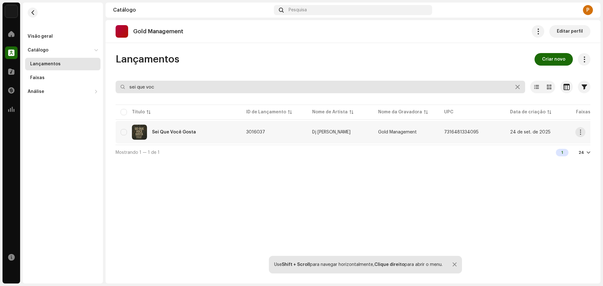
type input "sei que voc"
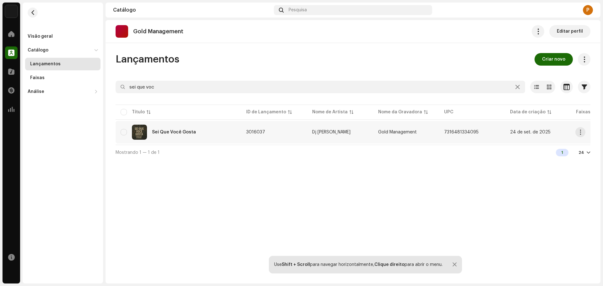
click at [209, 132] on div "Sei Que Você Gosta" at bounding box center [179, 132] width 116 height 15
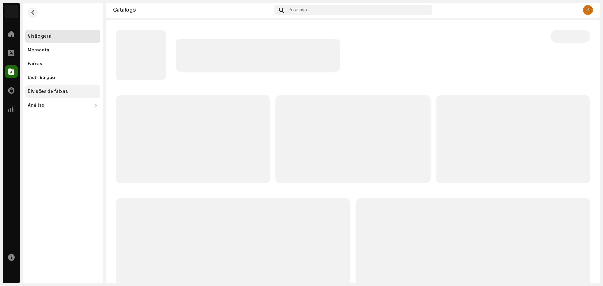
click at [57, 95] on div "Divisões de faixas" at bounding box center [62, 91] width 75 height 13
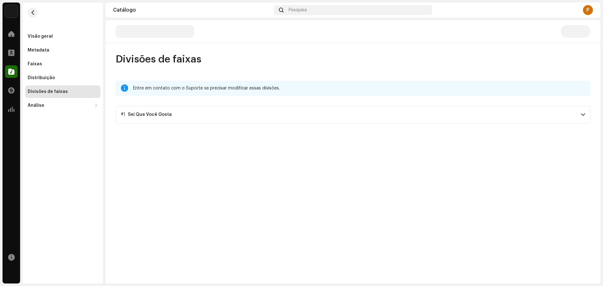
click at [235, 117] on p-accordion-header "#1 Sei Que Você Gosta" at bounding box center [353, 115] width 475 height 18
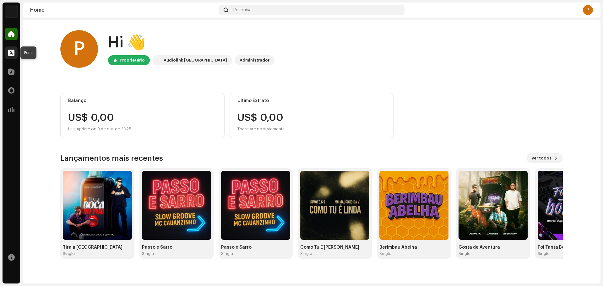
click at [9, 50] on span at bounding box center [11, 52] width 6 height 5
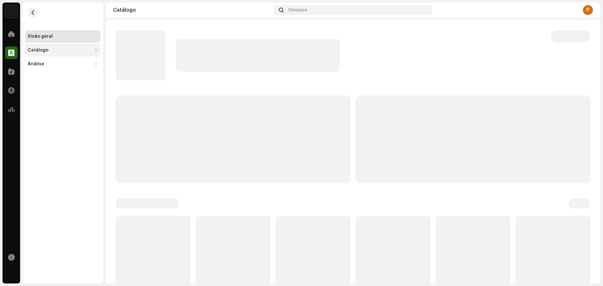
click at [37, 52] on div "Catálogo" at bounding box center [38, 50] width 21 height 5
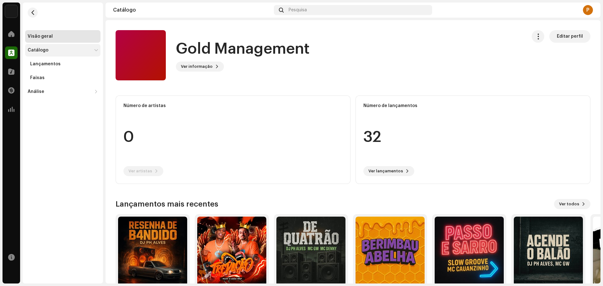
click at [84, 47] on div "Catálogo" at bounding box center [62, 50] width 75 height 13
click at [76, 63] on div "Lançamentos" at bounding box center [64, 64] width 68 height 5
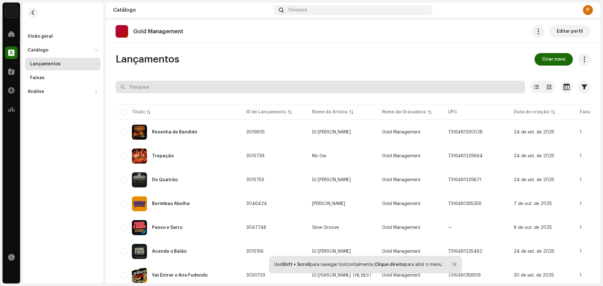
click at [167, 89] on input "text" at bounding box center [321, 87] width 410 height 13
type input "SÓ SOCADA"
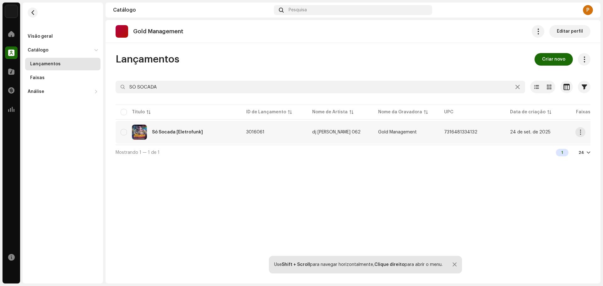
click at [181, 134] on div "Só Socada [Eletrofunk]" at bounding box center [177, 132] width 51 height 4
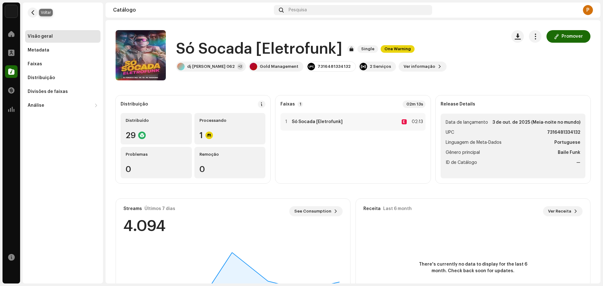
drag, startPoint x: 34, startPoint y: 11, endPoint x: 72, endPoint y: 17, distance: 38.5
click at [34, 12] on span "button" at bounding box center [32, 12] width 5 height 5
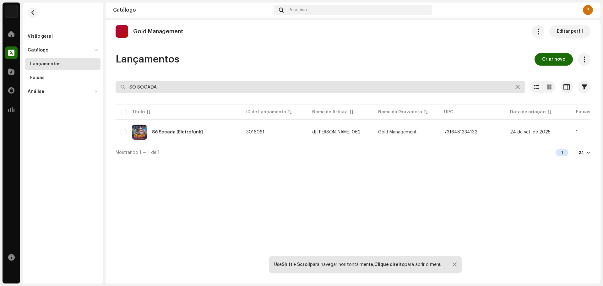
drag, startPoint x: 169, startPoint y: 86, endPoint x: 129, endPoint y: 70, distance: 43.3
click at [125, 82] on input "SÓ SOCADA" at bounding box center [321, 87] width 410 height 13
type input "SEI QUE VOCÊ GOS"
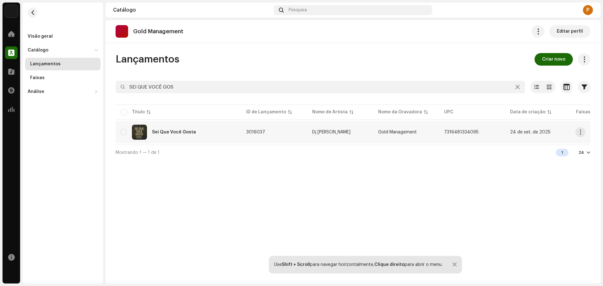
click at [234, 134] on div "Sei Que Você Gosta" at bounding box center [179, 132] width 116 height 15
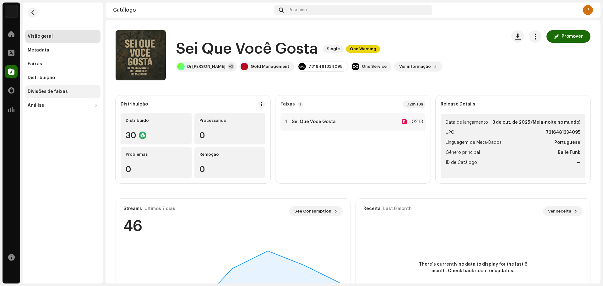
click at [61, 94] on div "Divisões de faixas" at bounding box center [62, 91] width 75 height 13
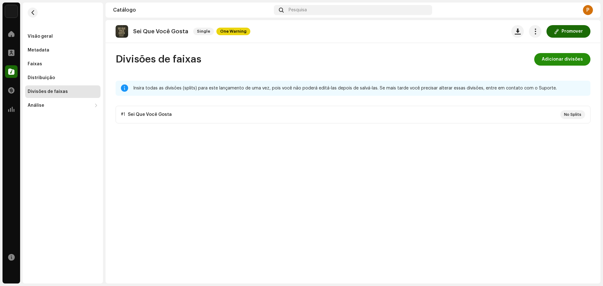
click at [552, 56] on span "Adicionar divisões" at bounding box center [562, 59] width 41 height 13
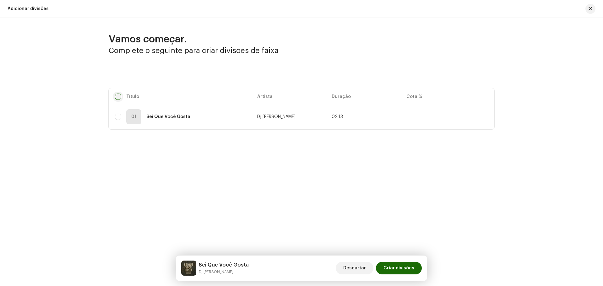
click at [117, 97] on input "checkbox" at bounding box center [118, 97] width 6 height 6
checkbox input "true"
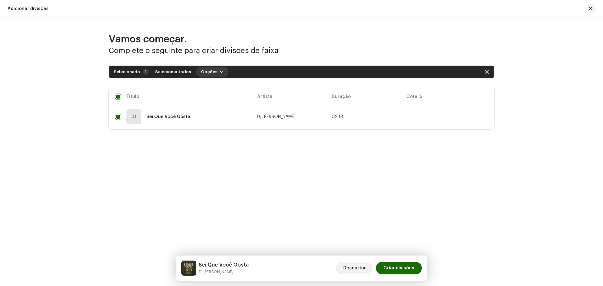
click at [207, 69] on span "Opções" at bounding box center [209, 72] width 16 height 13
click at [222, 86] on span "Adicionar divisões" at bounding box center [216, 86] width 41 height 5
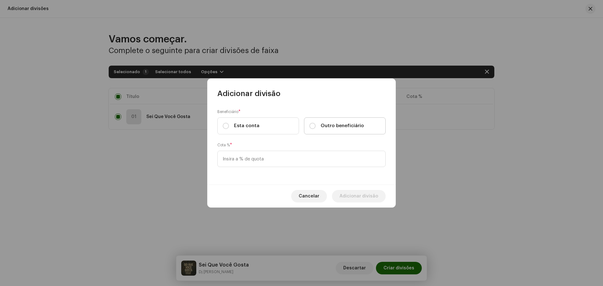
click at [344, 126] on span "Outro beneficiário" at bounding box center [342, 126] width 43 height 7
click at [316, 126] on input "Outro beneficiário" at bounding box center [312, 126] width 6 height 6
radio input "true"
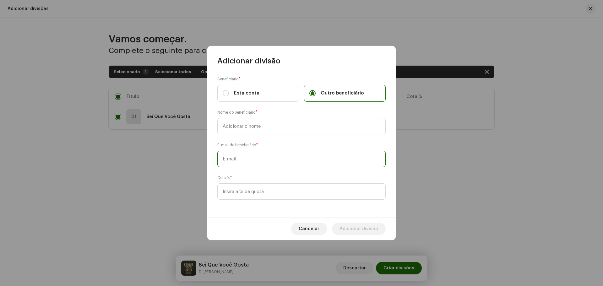
click at [280, 163] on input "text" at bounding box center [301, 159] width 168 height 16
paste input "[EMAIL_ADDRESS][DOMAIN_NAME]"
type input "[EMAIL_ADDRESS][DOMAIN_NAME]"
click at [275, 128] on input "text" at bounding box center [301, 126] width 168 height 16
drag, startPoint x: 271, startPoint y: 124, endPoint x: 259, endPoint y: 122, distance: 12.4
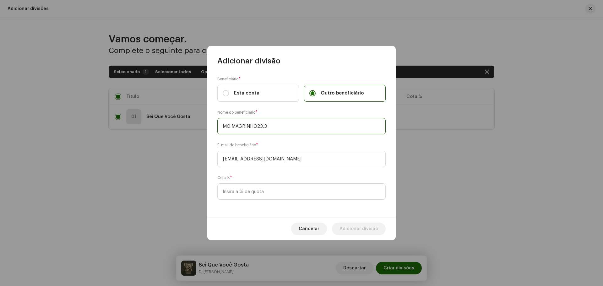
click at [259, 122] on input "MC MAGRINHO23,3" at bounding box center [301, 126] width 168 height 16
type input "MC [PERSON_NAME]"
click at [271, 193] on input at bounding box center [301, 191] width 168 height 16
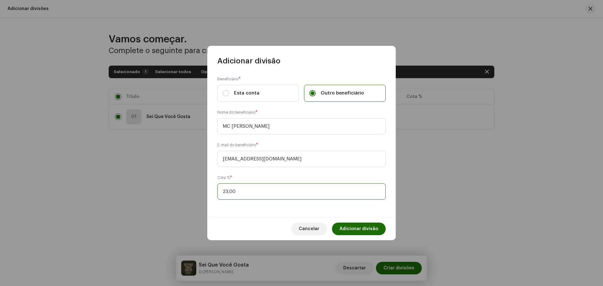
type input "23,30"
click at [346, 228] on span "Adicionar divisão" at bounding box center [359, 229] width 39 height 13
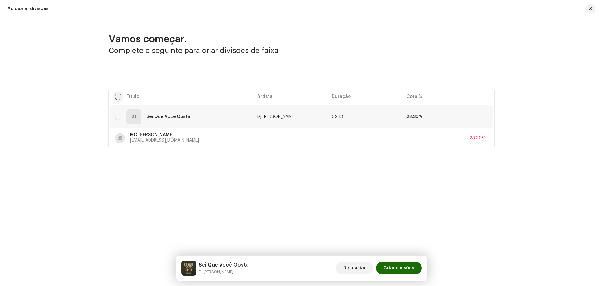
click at [118, 96] on input "checkbox" at bounding box center [118, 97] width 6 height 6
checkbox input "true"
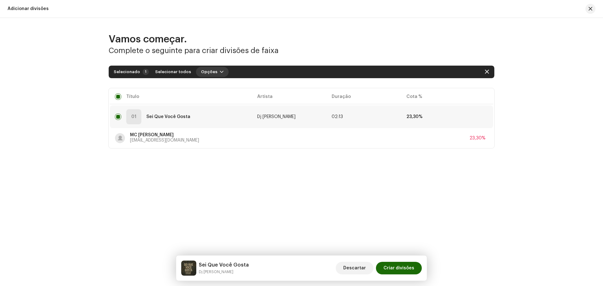
click at [206, 68] on span "Opções" at bounding box center [209, 72] width 16 height 13
click at [218, 84] on span "Adicionar divisões" at bounding box center [216, 86] width 41 height 5
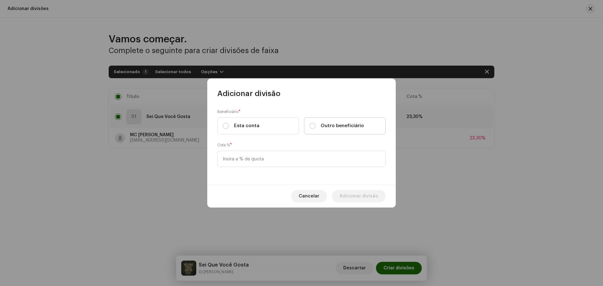
click at [348, 128] on label "Outro beneficiário" at bounding box center [345, 125] width 82 height 17
click at [321, 126] on span "Outro beneficiário" at bounding box center [342, 126] width 43 height 7
click at [316, 126] on input "Outro beneficiário" at bounding box center [312, 126] width 6 height 6
radio input "true"
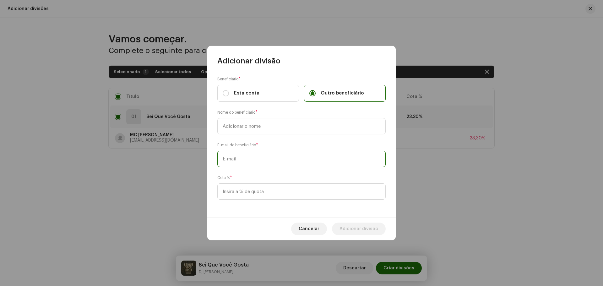
click at [282, 159] on input "text" at bounding box center [301, 159] width 168 height 16
paste input "[EMAIL_ADDRESS][DOMAIN_NAME]"
type input "[EMAIL_ADDRESS][DOMAIN_NAME]"
click at [287, 128] on input "text" at bounding box center [301, 126] width 168 height 16
type input "DJ [PERSON_NAME]"
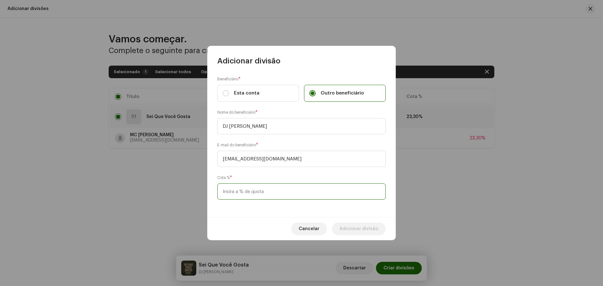
click at [269, 188] on input at bounding box center [301, 191] width 168 height 16
type input "20,00"
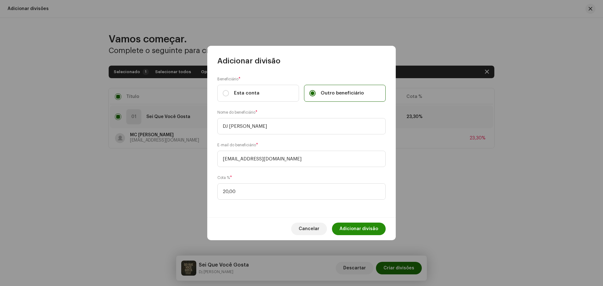
click at [354, 229] on span "Adicionar divisão" at bounding box center [359, 229] width 39 height 13
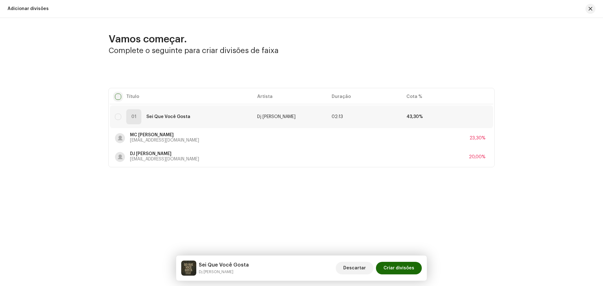
click at [121, 97] on input "checkbox" at bounding box center [118, 97] width 6 height 6
checkbox input "true"
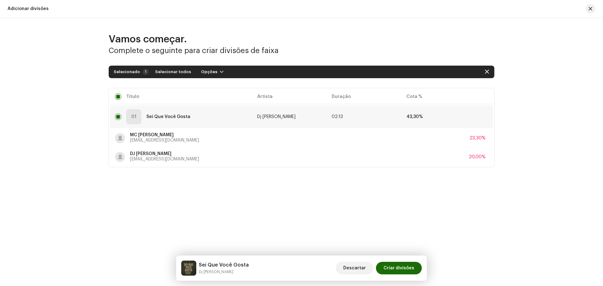
click at [192, 68] on div "Selecionado 1 Selecionar todos Opções" at bounding box center [172, 72] width 117 height 10
drag, startPoint x: 202, startPoint y: 72, endPoint x: 207, endPoint y: 72, distance: 5.0
click at [202, 73] on span "Opções" at bounding box center [209, 72] width 16 height 13
click at [224, 84] on span "Adicionar divisões" at bounding box center [216, 86] width 41 height 5
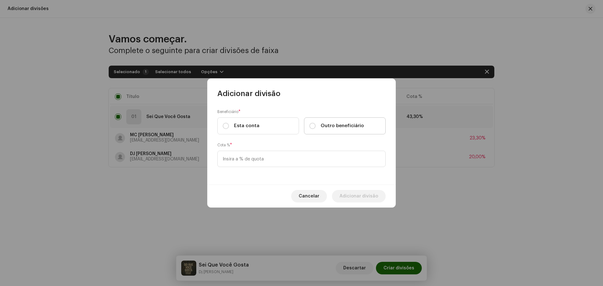
click at [338, 129] on label "Outro beneficiário" at bounding box center [345, 125] width 82 height 17
click at [316, 129] on input "Outro beneficiário" at bounding box center [312, 126] width 6 height 6
radio input "true"
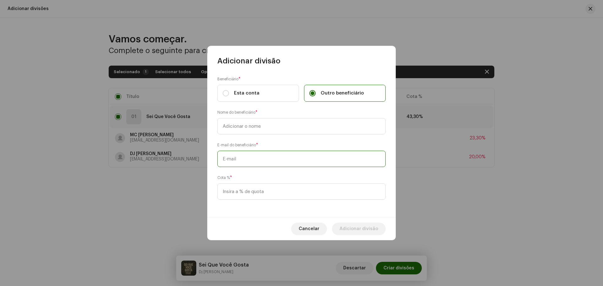
click at [291, 152] on input "text" at bounding box center [301, 159] width 168 height 16
paste input "[EMAIL_ADDRESS][DOMAIN_NAME]"
type input "[EMAIL_ADDRESS][DOMAIN_NAME]"
click at [268, 123] on input "text" at bounding box center [301, 126] width 168 height 16
type input "DETROYD BASS"
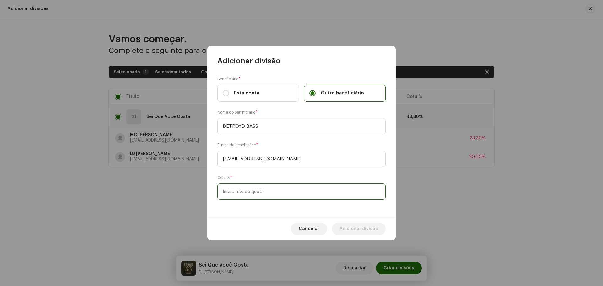
click at [267, 194] on input at bounding box center [301, 191] width 168 height 16
type input "20,00"
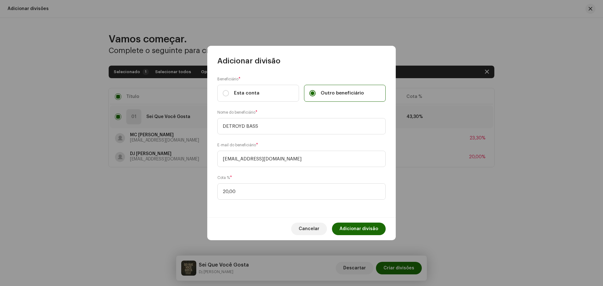
click at [369, 227] on span "Adicionar divisão" at bounding box center [359, 229] width 39 height 13
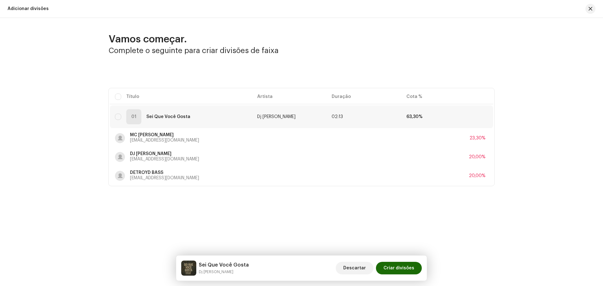
click at [133, 92] on table "Título Artista Duração Cota % 01 Sei Que Você Gosta Dj [PERSON_NAME] 02:13 63,3…" at bounding box center [301, 137] width 383 height 98
click at [126, 95] on table "Título Artista Duração Cota % 01 Sei Que Você Gosta Dj [PERSON_NAME] 02:13 63,3…" at bounding box center [301, 137] width 383 height 98
drag, startPoint x: 117, startPoint y: 98, endPoint x: 145, endPoint y: 97, distance: 28.0
click at [117, 98] on input "checkbox" at bounding box center [118, 97] width 6 height 6
checkbox input "true"
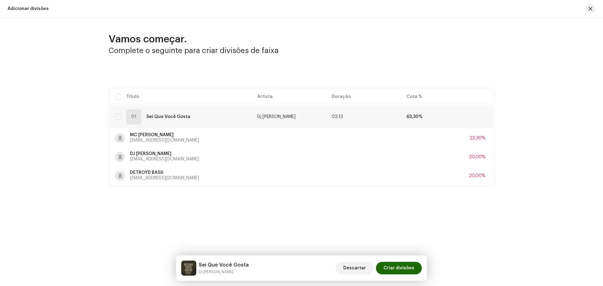
checkbox input "true"
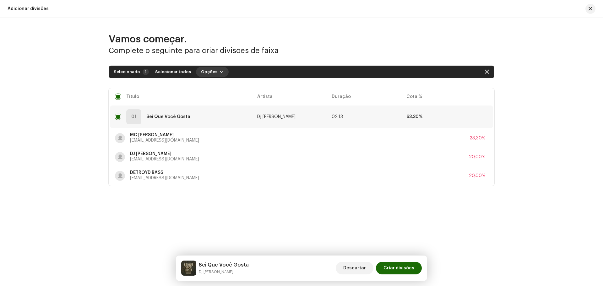
click at [210, 68] on span "Opções" at bounding box center [209, 72] width 16 height 13
click at [221, 87] on span "Adicionar divisões" at bounding box center [216, 86] width 41 height 5
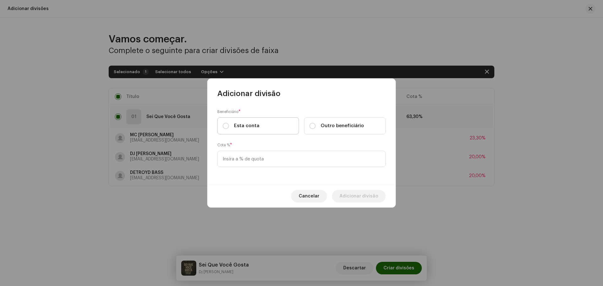
click at [280, 123] on label "Esta conta" at bounding box center [258, 125] width 82 height 17
click at [229, 123] on input "Esta conta" at bounding box center [226, 126] width 6 height 6
radio input "true"
drag, startPoint x: 275, startPoint y: 161, endPoint x: 275, endPoint y: 153, distance: 8.2
click at [275, 161] on input at bounding box center [301, 159] width 168 height 16
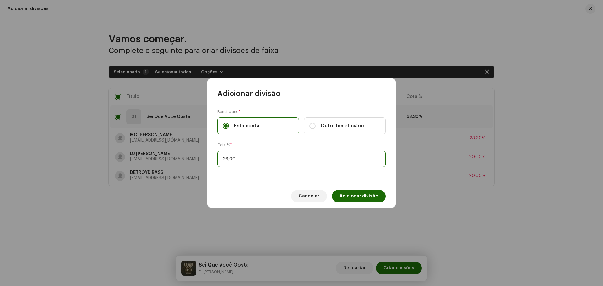
type input "36,70"
click at [366, 195] on span "Adicionar divisão" at bounding box center [359, 196] width 39 height 13
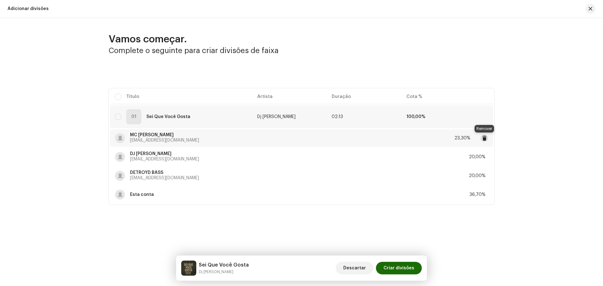
click at [484, 136] on span at bounding box center [484, 138] width 5 height 5
click at [119, 94] on input "checkbox" at bounding box center [118, 97] width 6 height 6
checkbox input "true"
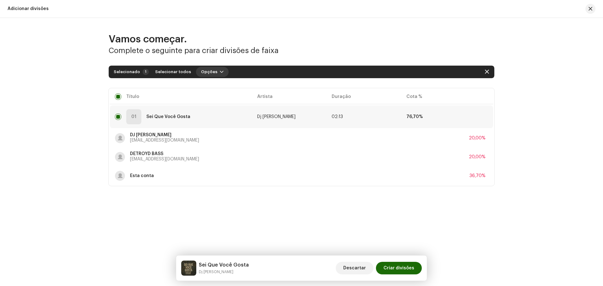
click at [210, 73] on span "Opções" at bounding box center [209, 72] width 16 height 13
click at [222, 86] on span "Adicionar divisões" at bounding box center [216, 86] width 41 height 5
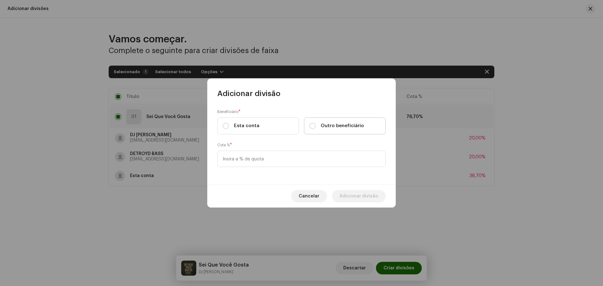
click at [343, 128] on span "Outro beneficiário" at bounding box center [342, 126] width 43 height 7
click at [316, 128] on input "Outro beneficiário" at bounding box center [312, 126] width 6 height 6
radio input "true"
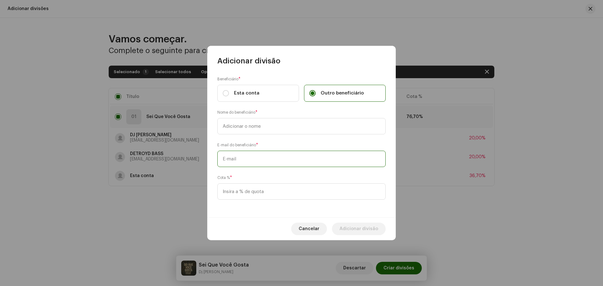
click at [274, 154] on input "text" at bounding box center [301, 159] width 168 height 16
paste input "[EMAIL_ADDRESS][DOMAIN_NAME]"
type input "[EMAIL_ADDRESS][DOMAIN_NAME]"
click at [290, 114] on div "Nome do beneficiário *" at bounding box center [301, 121] width 168 height 25
click at [289, 127] on input "text" at bounding box center [301, 126] width 168 height 16
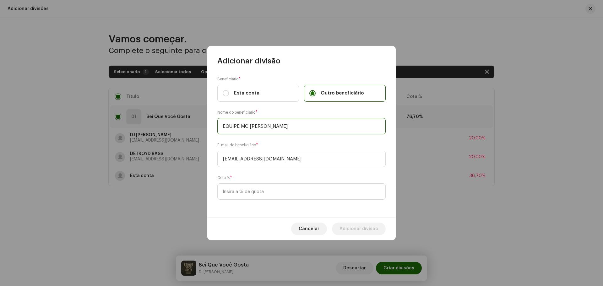
type input "EQUIPE MC [PERSON_NAME]"
click at [299, 197] on input at bounding box center [301, 191] width 168 height 16
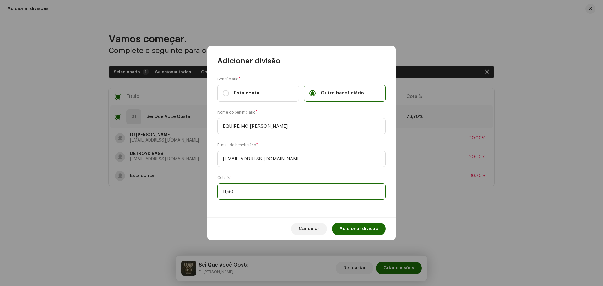
type input "11,65"
click at [370, 228] on span "Adicionar divisão" at bounding box center [359, 229] width 39 height 13
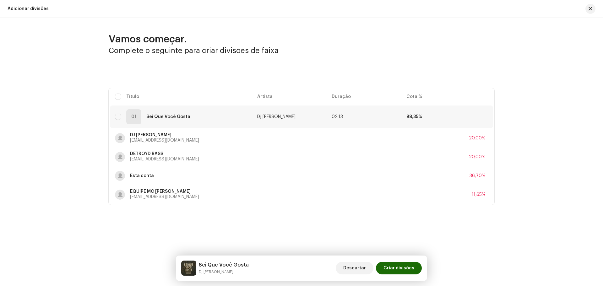
click at [123, 91] on table "Título Artista Duração Cota % 01 Sei Que Você Gosta Dj [PERSON_NAME] 02:13 88,3…" at bounding box center [301, 146] width 383 height 117
click at [119, 95] on input "checkbox" at bounding box center [118, 97] width 6 height 6
checkbox input "true"
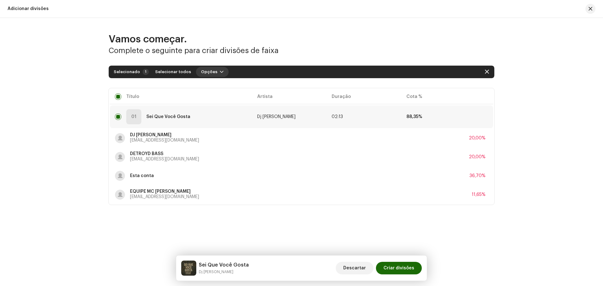
click at [210, 72] on span "Opções" at bounding box center [209, 72] width 16 height 13
click at [222, 84] on span "Adicionar divisões" at bounding box center [216, 86] width 41 height 5
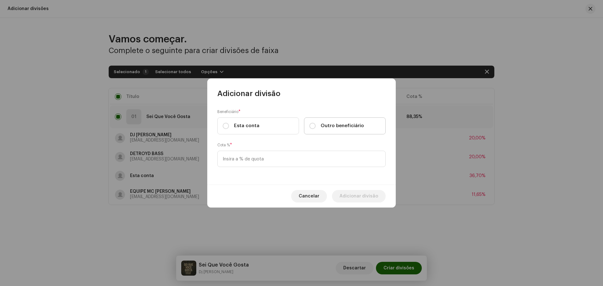
click at [347, 124] on span "Outro beneficiário" at bounding box center [342, 126] width 43 height 7
click at [316, 124] on input "Outro beneficiário" at bounding box center [312, 126] width 6 height 6
radio input "true"
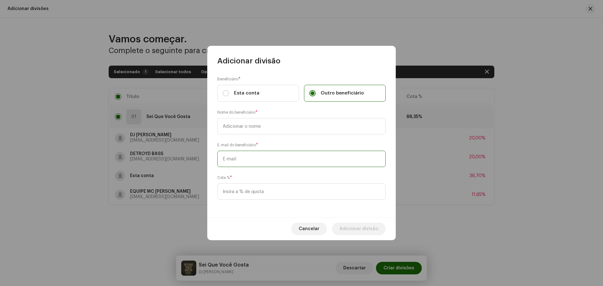
click at [279, 162] on input "text" at bounding box center [301, 159] width 168 height 16
paste input "[EMAIL_ADDRESS][DOMAIN_NAME]"
type input "[EMAIL_ADDRESS][DOMAIN_NAME]"
click at [281, 124] on input "text" at bounding box center [301, 126] width 168 height 16
type input "MC [PERSON_NAME]"
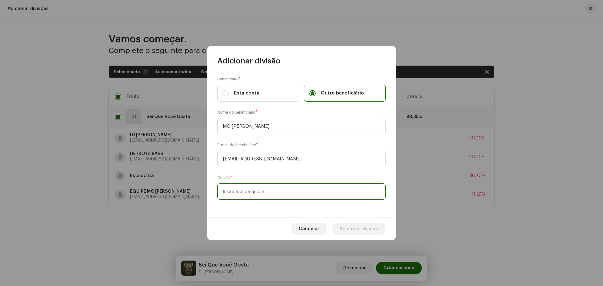
click at [293, 197] on input at bounding box center [301, 191] width 168 height 16
type input "11,65"
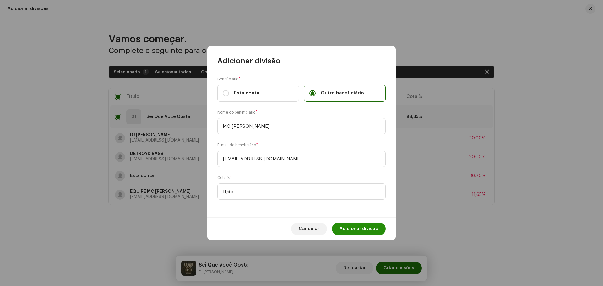
click at [374, 225] on span "Adicionar divisão" at bounding box center [359, 229] width 39 height 13
checkbox input "false"
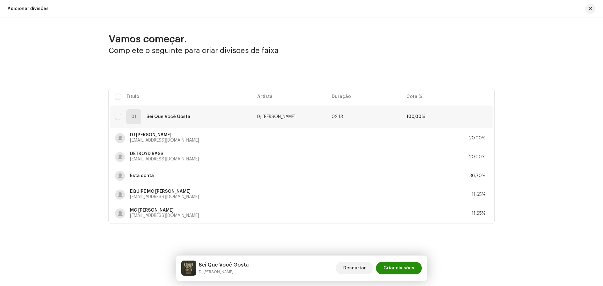
click at [401, 268] on span "Criar divisões" at bounding box center [399, 268] width 31 height 13
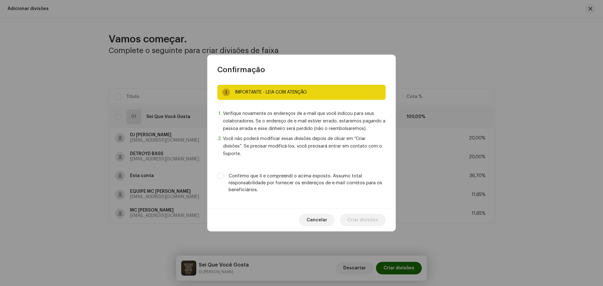
click at [300, 177] on label "Confirmo que li e compreendi o acima exposto. Assumo total responsabilidade por…" at bounding box center [307, 183] width 157 height 21
click at [224, 177] on input "Confirmo que li e compreendi o acima exposto. Assumo total responsabilidade por…" at bounding box center [220, 176] width 6 height 6
checkbox input "true"
click at [358, 217] on span "Criar divisões" at bounding box center [362, 220] width 31 height 13
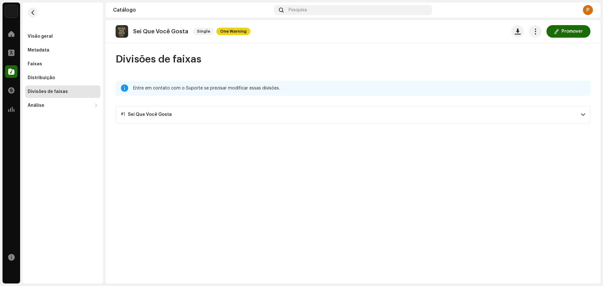
click at [270, 109] on p-accordion-header "#1 Sei Que Você Gosta" at bounding box center [353, 115] width 475 height 18
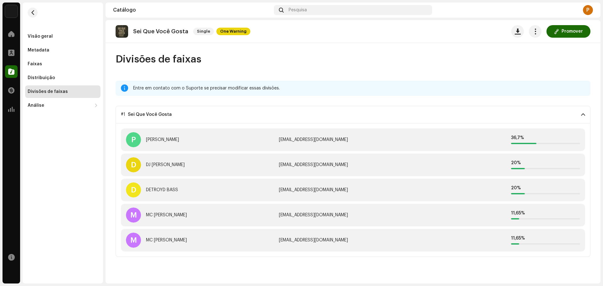
click at [251, 112] on p-accordion-header "#1 Sei Que Você Gosta" at bounding box center [353, 115] width 475 height 18
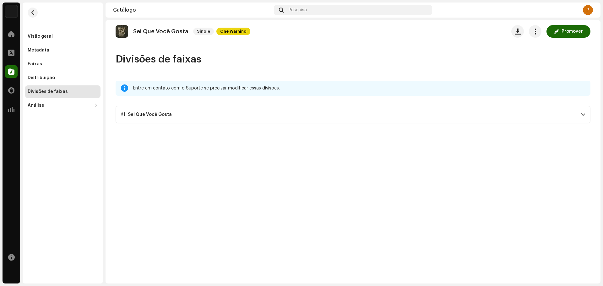
click at [218, 118] on p-accordion-header "#1 Sei Que Você Gosta" at bounding box center [353, 115] width 475 height 18
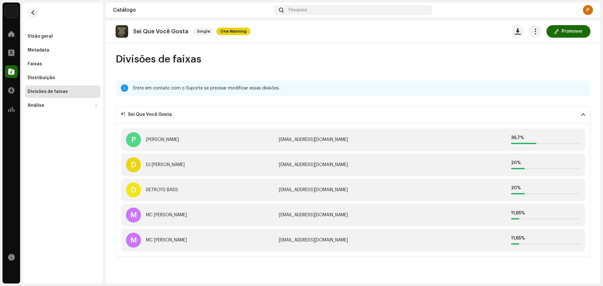
click at [225, 117] on p-accordion-header "#1 Sei Que Você Gosta" at bounding box center [353, 115] width 475 height 18
